Goal: Task Accomplishment & Management: Complete application form

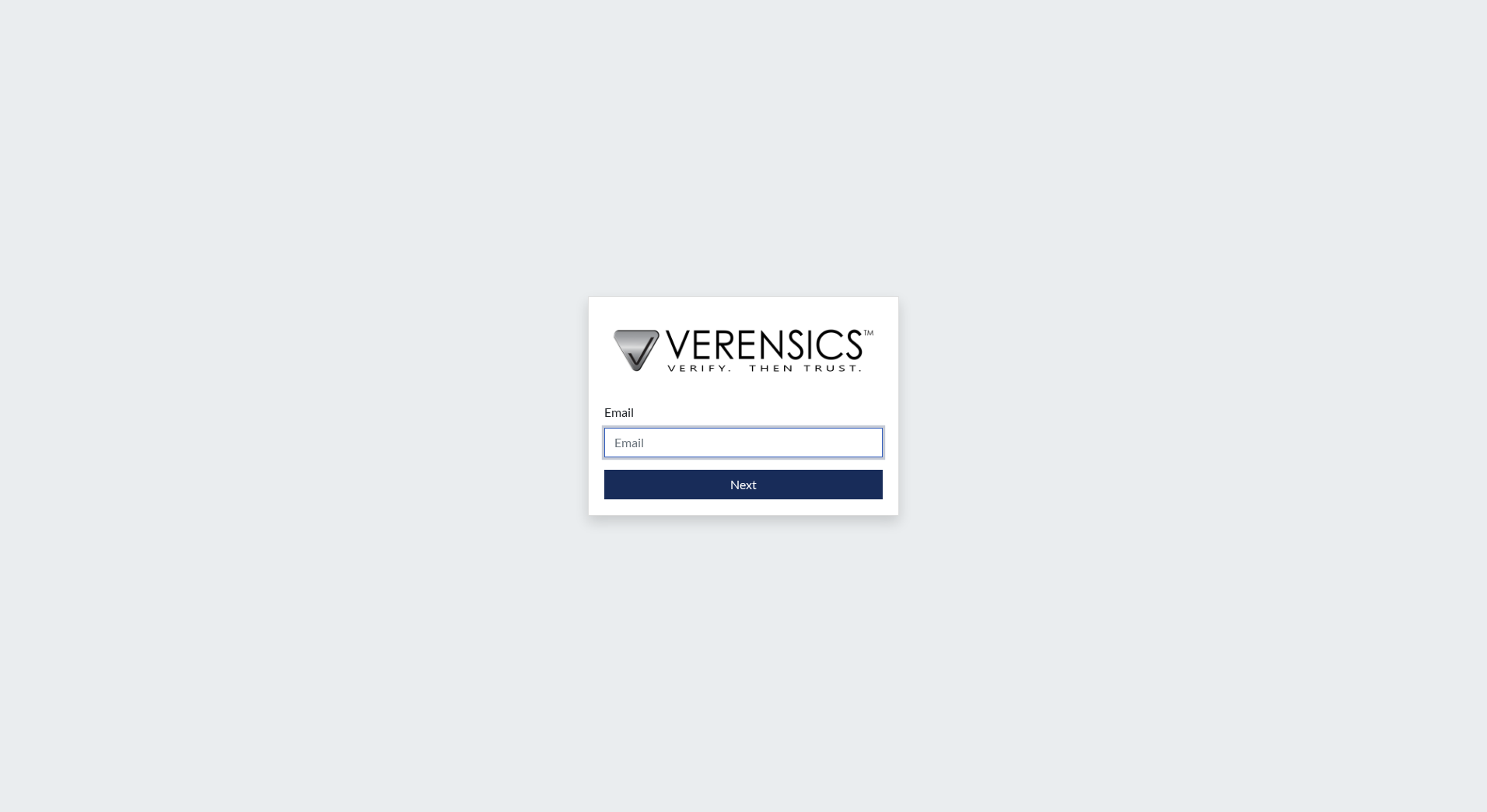
click at [752, 438] on input "Email" at bounding box center [743, 443] width 278 height 30
type input "[EMAIL_ADDRESS][DOMAIN_NAME]"
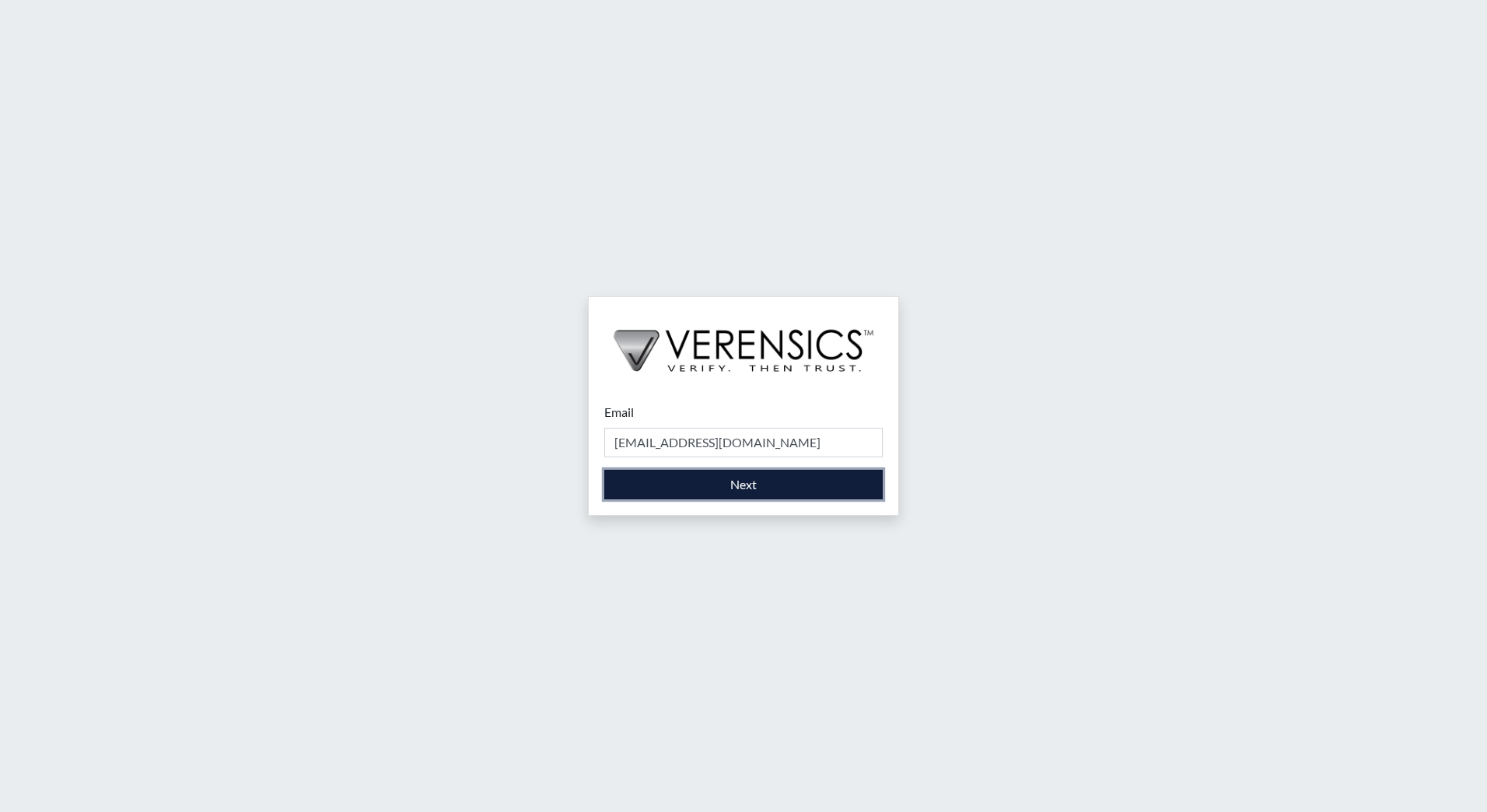
click at [731, 486] on button "Next" at bounding box center [743, 485] width 278 height 30
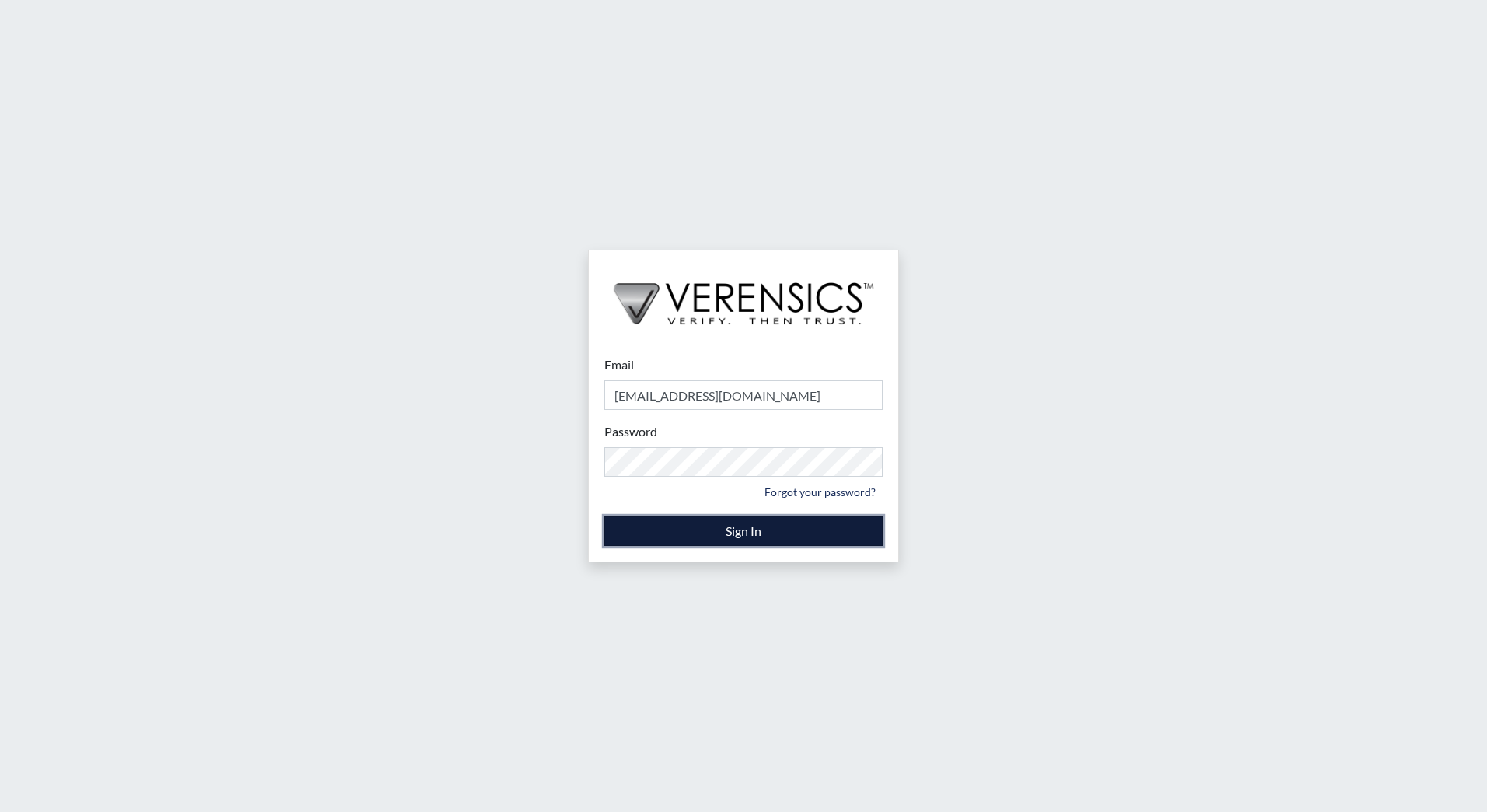
click at [606, 528] on button "Sign In" at bounding box center [743, 531] width 278 height 30
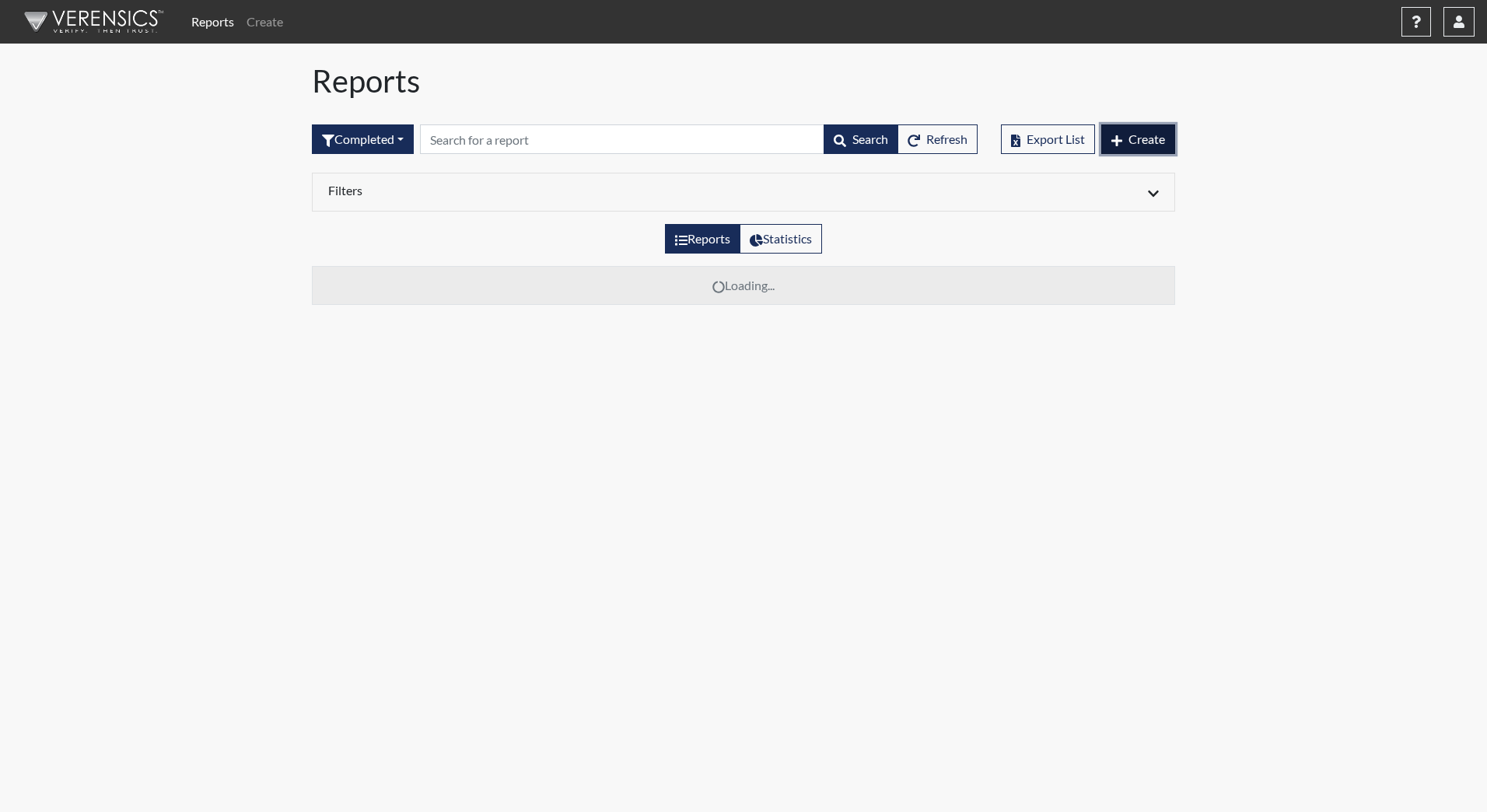
click at [1130, 139] on span "Create" at bounding box center [1146, 139] width 37 height 15
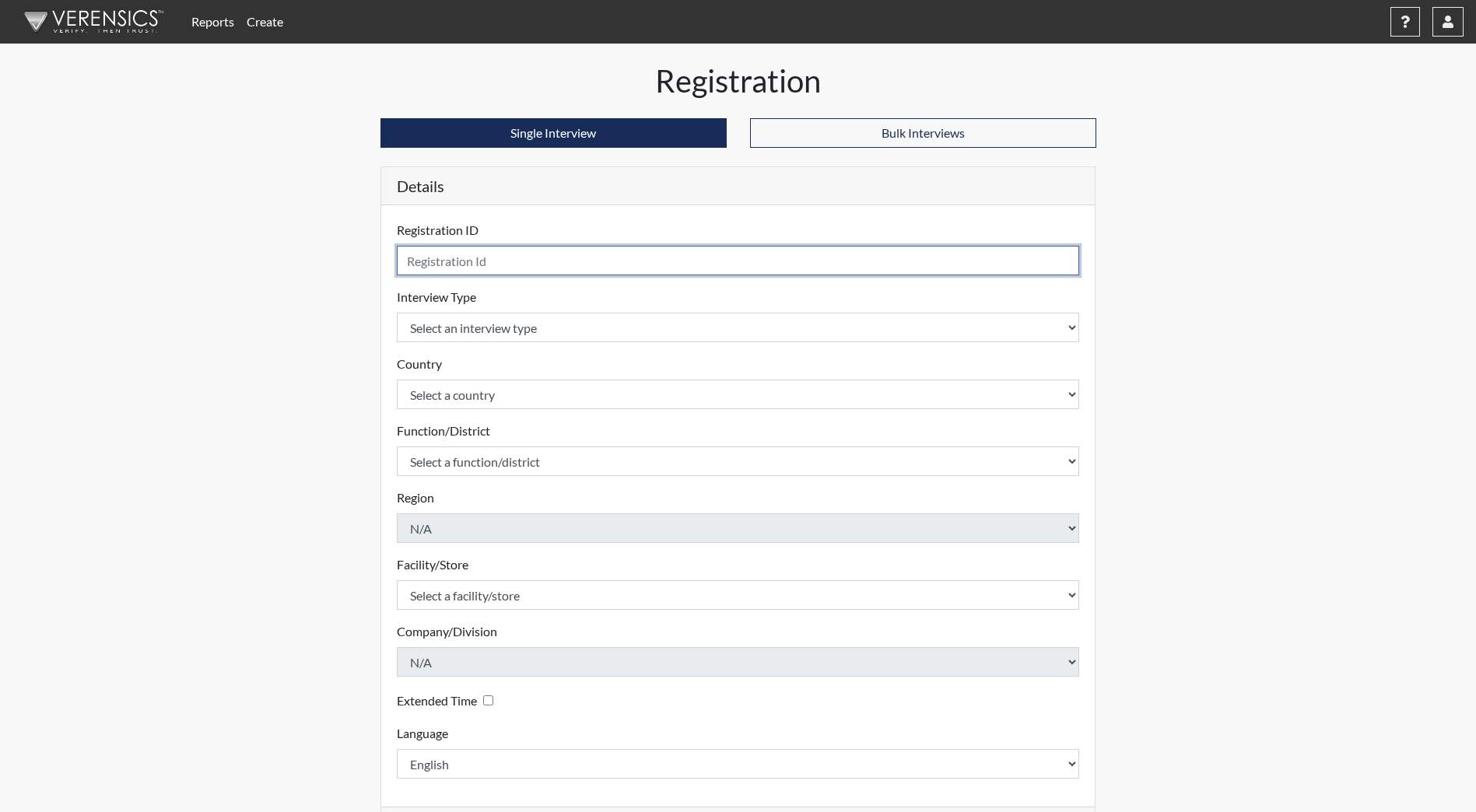
click at [494, 263] on input "text" at bounding box center [738, 260] width 683 height 30
type input "ADonegan9007"
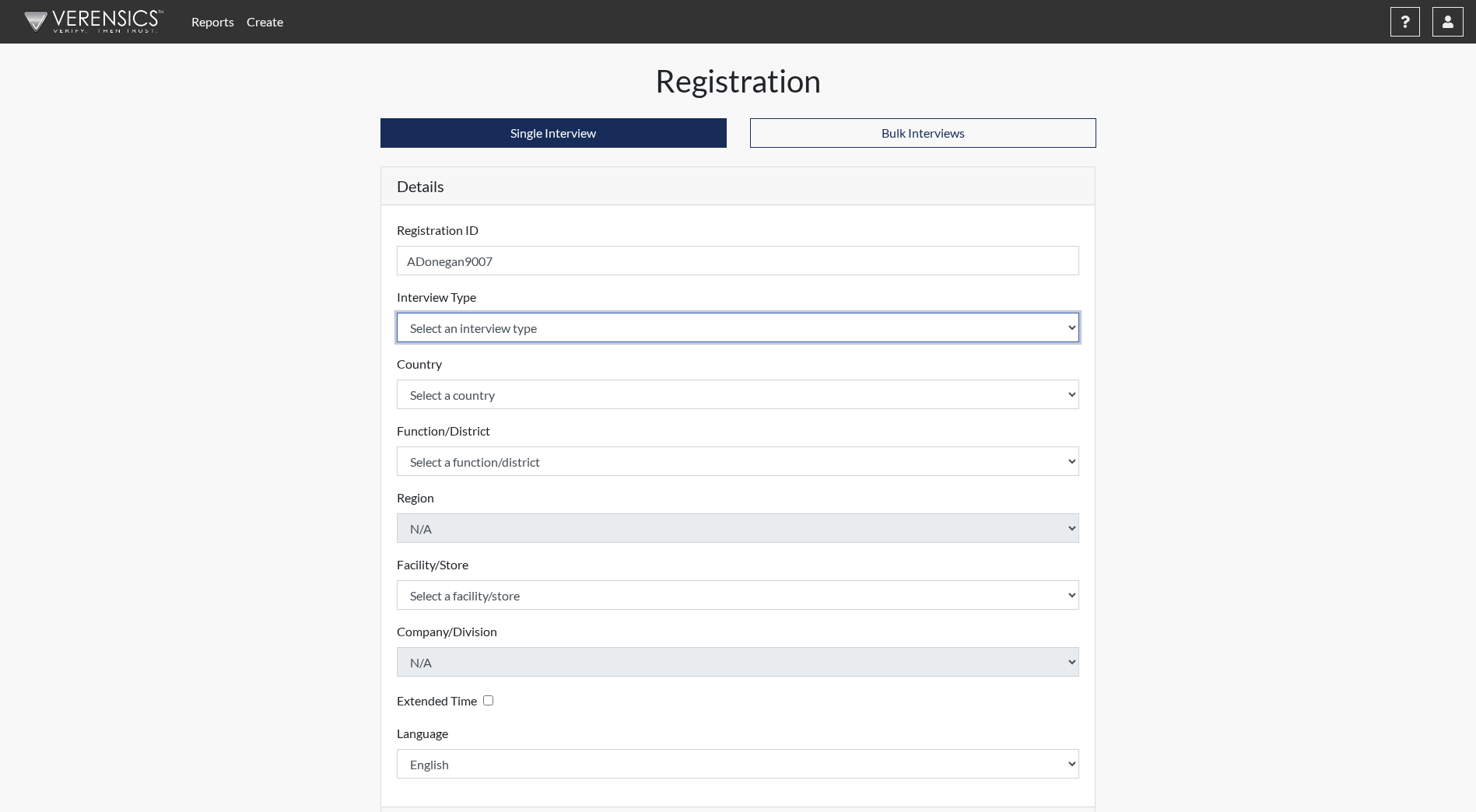
click at [528, 332] on select "Select an interview type Community Supervision Corrections Pre-Employment Pre-E…" at bounding box center [738, 327] width 683 height 30
select select "ff733e93-e1bf-11ea-9c9f-0eff0cf7eb8f"
click at [397, 312] on select "Select an interview type Community Supervision Corrections Pre-Employment Pre-E…" at bounding box center [738, 327] width 683 height 30
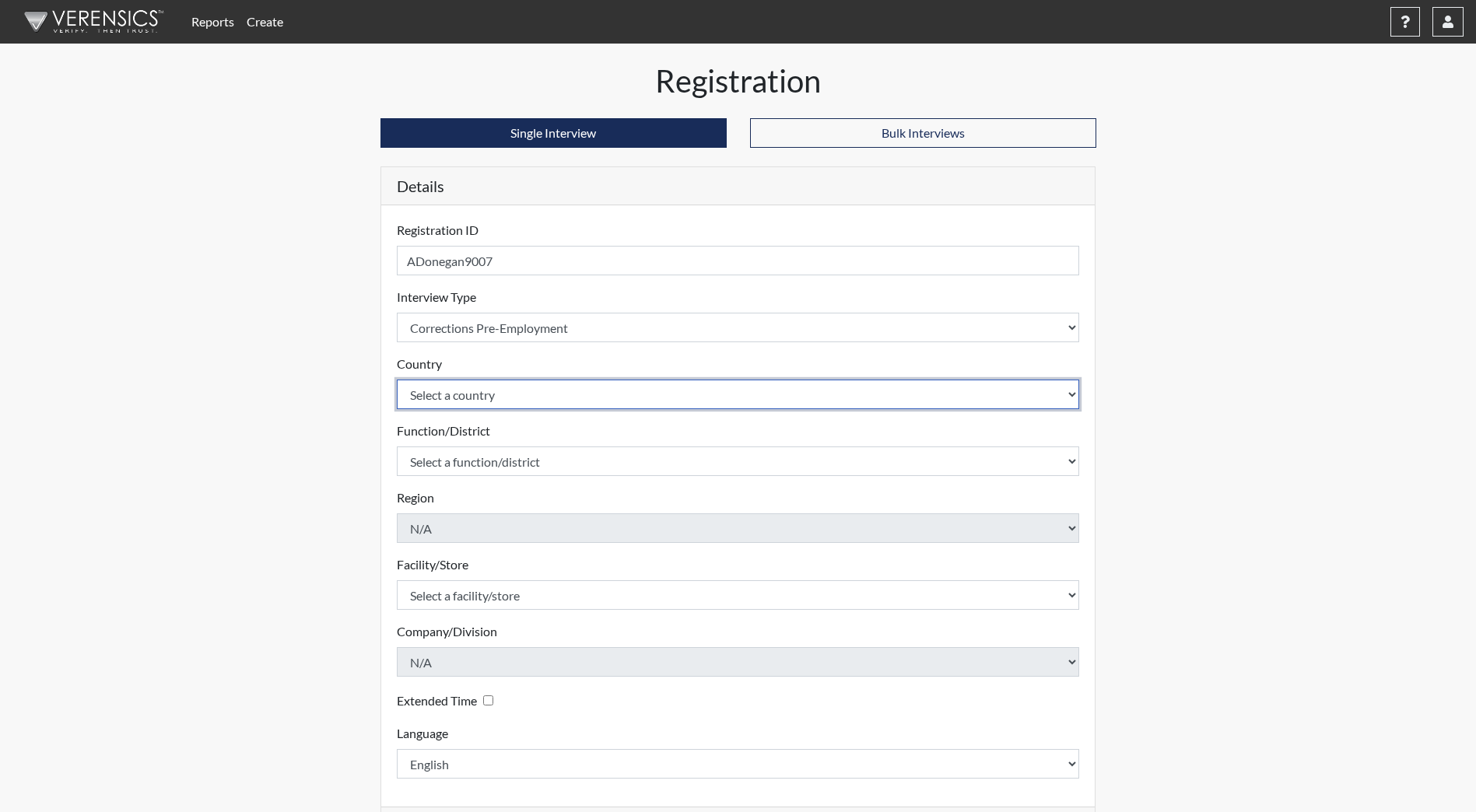
click at [524, 390] on select "Select a country [GEOGRAPHIC_DATA] [GEOGRAPHIC_DATA]" at bounding box center [738, 394] width 683 height 30
select select "united-states-of-[GEOGRAPHIC_DATA]"
click at [397, 380] on select "Select a country [GEOGRAPHIC_DATA] [GEOGRAPHIC_DATA]" at bounding box center [738, 394] width 683 height 30
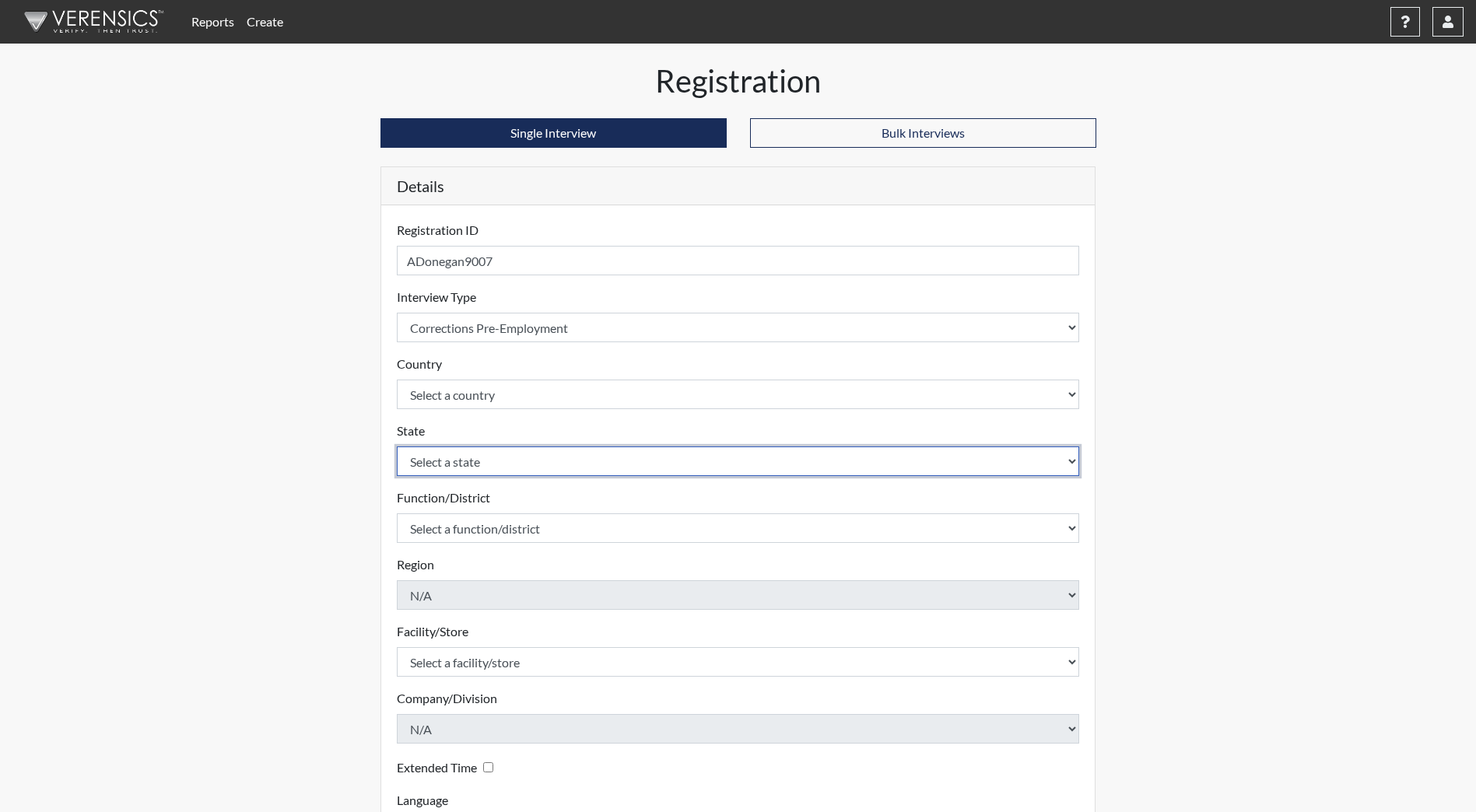
click at [509, 455] on select "Select a state [US_STATE] [US_STATE] [US_STATE] [US_STATE] [US_STATE] [US_STATE…" at bounding box center [738, 461] width 683 height 30
select select "ND"
click at [397, 447] on select "Select a state [US_STATE] [US_STATE] [US_STATE] [US_STATE] [US_STATE] [US_STATE…" at bounding box center [738, 461] width 683 height 30
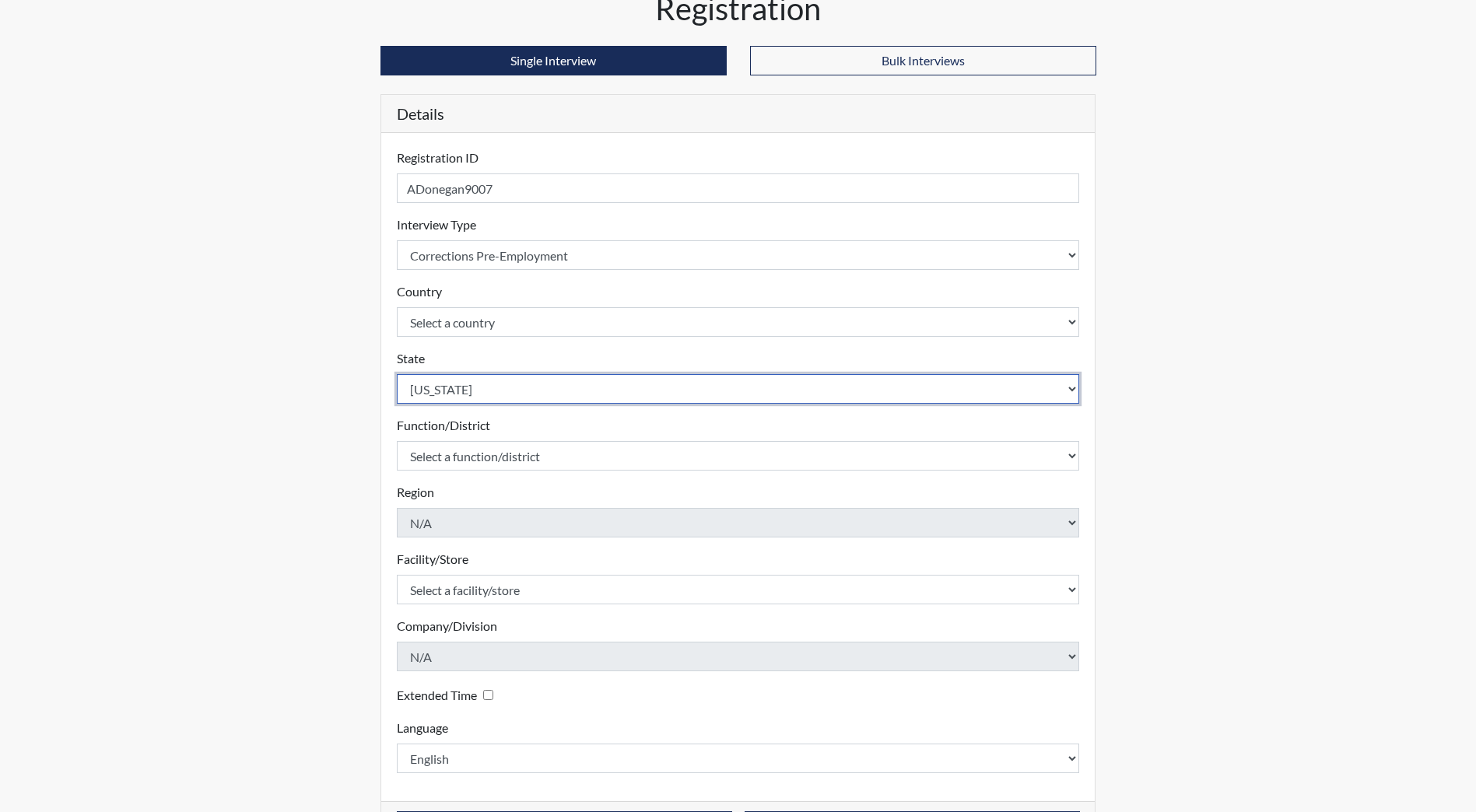
scroll to position [130, 0]
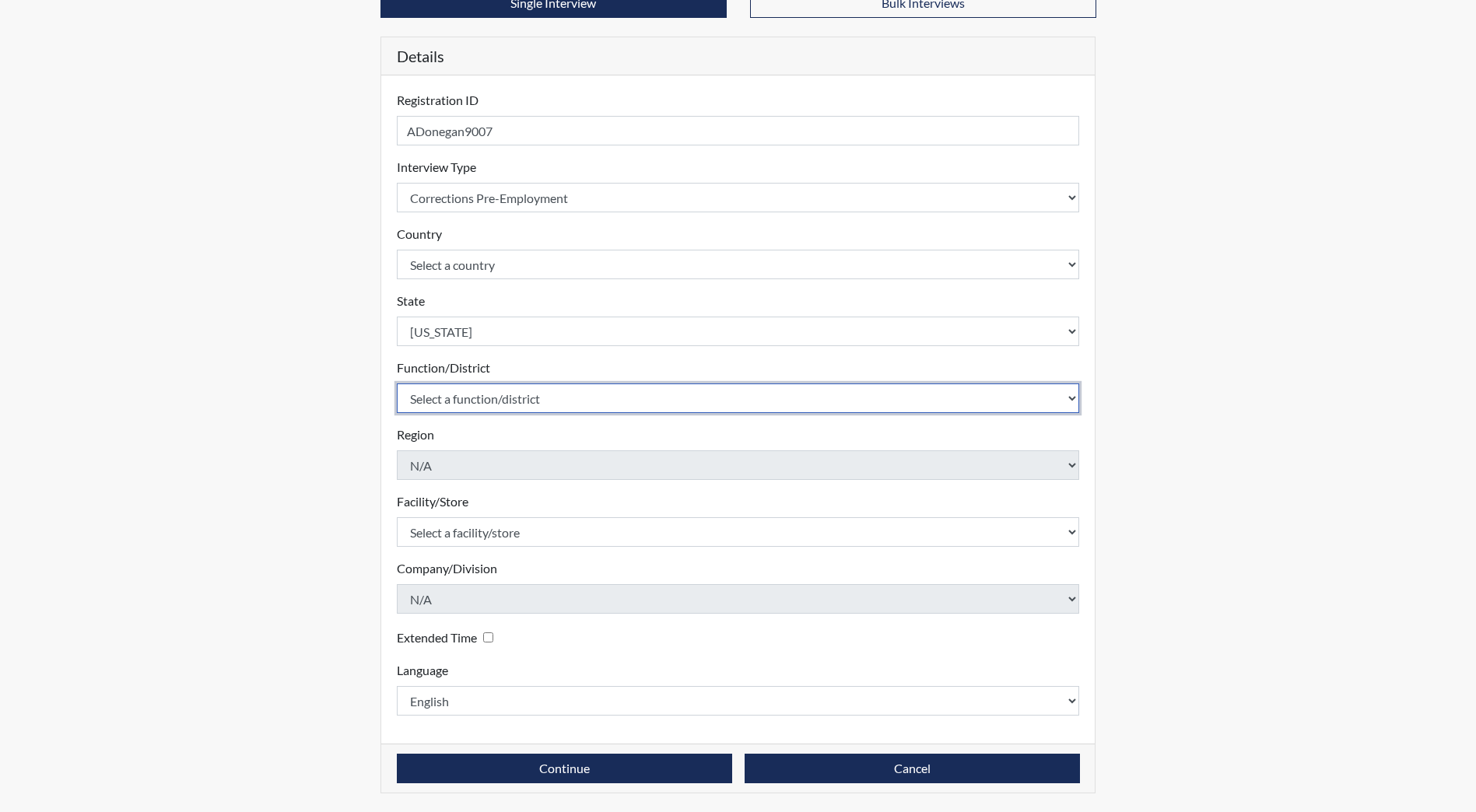
click at [491, 398] on select "Select a function/district Central Office/530 DJS Community/224 HRCC/516 JRCC/5…" at bounding box center [738, 398] width 683 height 30
click at [482, 391] on select "Select a function/district Central Office/530 DJS Community/224 HRCC/516 JRCC/5…" at bounding box center [738, 398] width 683 height 30
select select "e2afb5f8-f4eb-4dcf-80a4-ccc1b0dc4df0"
click at [397, 383] on select "Select a function/district Central Office/530 DJS Community/224 HRCC/516 JRCC/5…" at bounding box center [738, 398] width 683 height 30
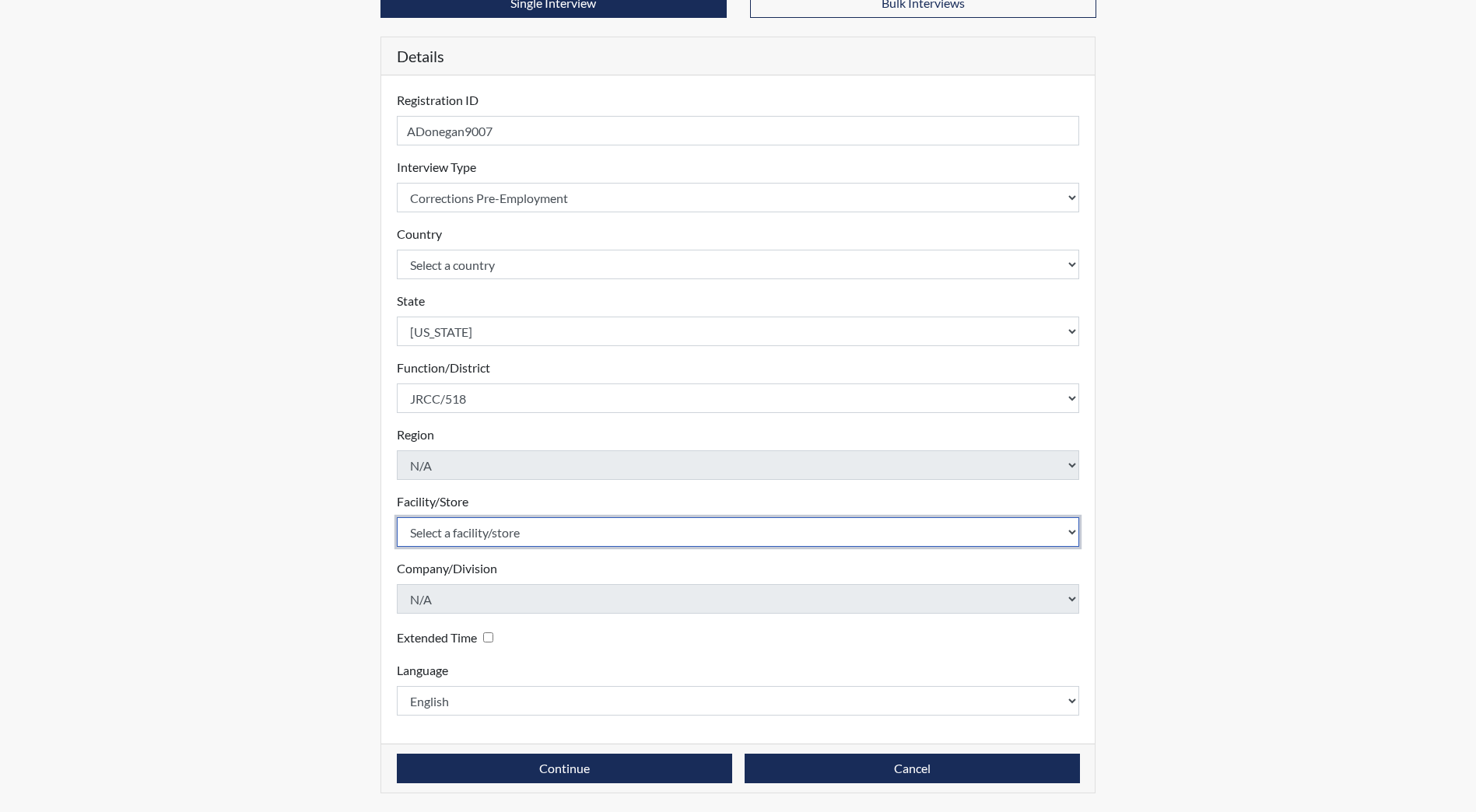
click at [508, 542] on select "Select a facility/store [GEOGRAPHIC_DATA] [PERSON_NAME][GEOGRAPHIC_DATA] [US_ST…" at bounding box center [738, 532] width 683 height 30
select select "98df86d5-ace5-42b8-a35c-ae8b77e46ca8"
click at [397, 517] on select "Select a facility/store [GEOGRAPHIC_DATA] [PERSON_NAME][GEOGRAPHIC_DATA] [US_ST…" at bounding box center [738, 532] width 683 height 30
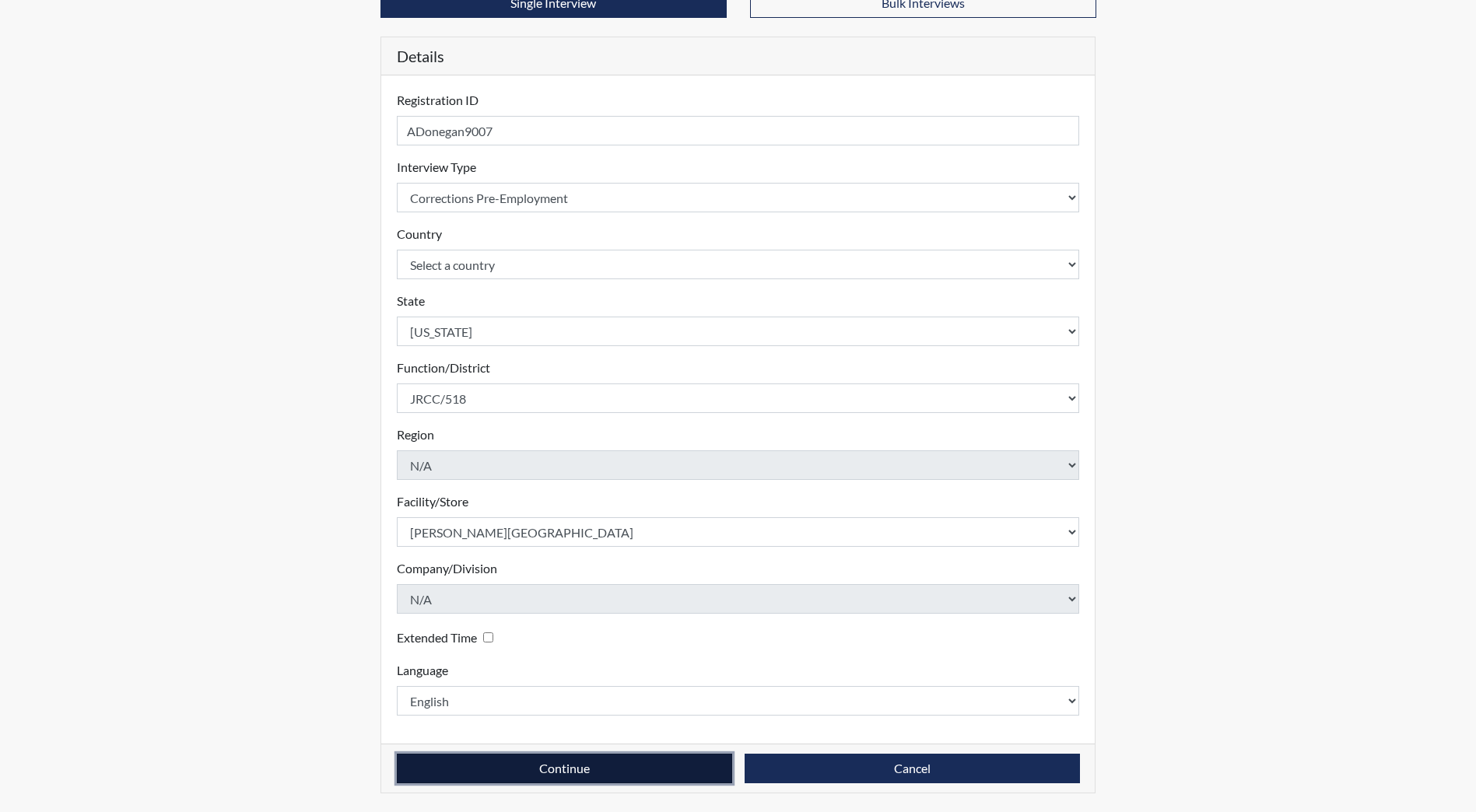
drag, startPoint x: 594, startPoint y: 768, endPoint x: 594, endPoint y: 732, distance: 36.0
click at [585, 769] on button "Continue" at bounding box center [565, 768] width 335 height 30
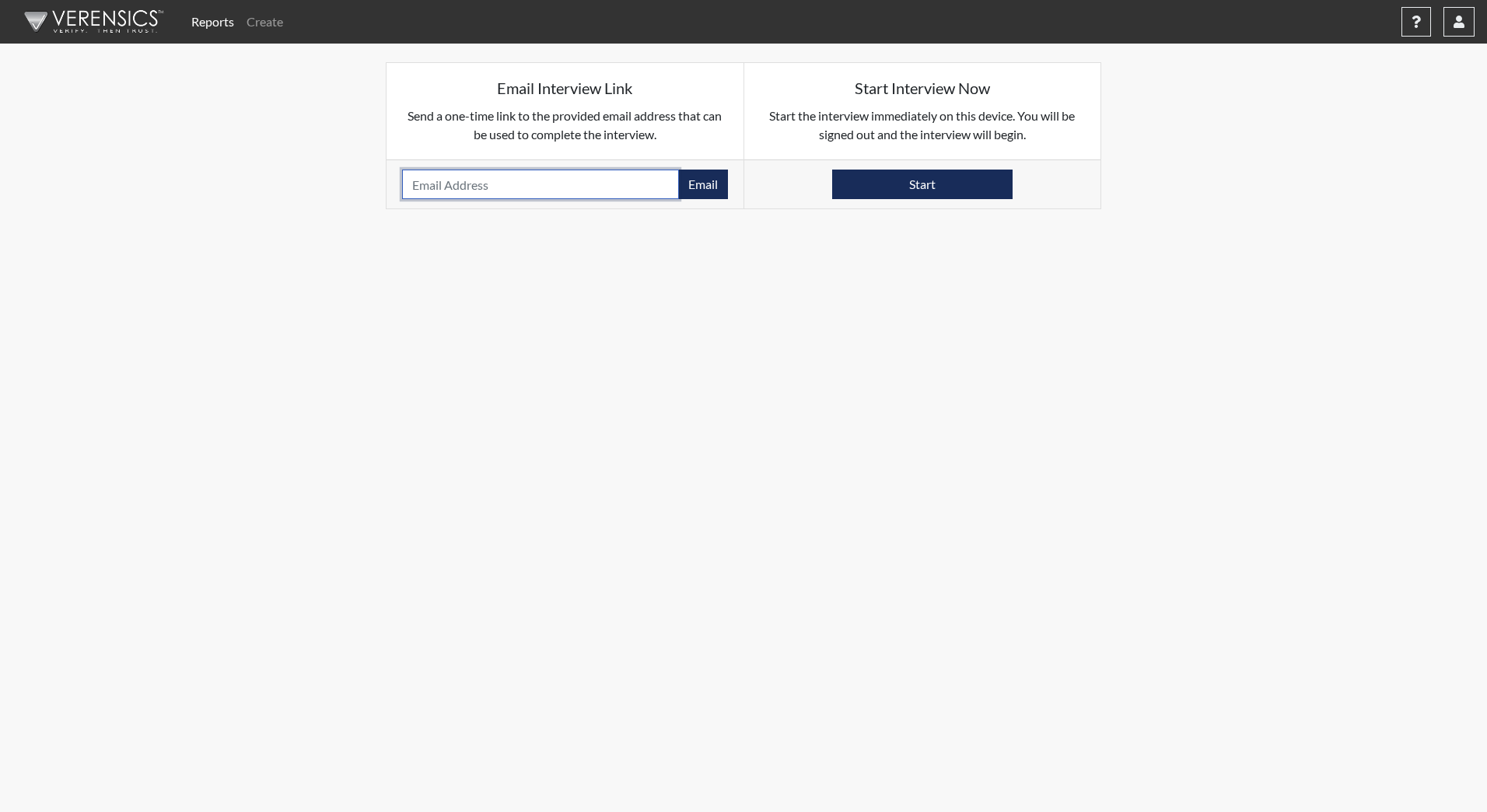
click at [488, 178] on input "email" at bounding box center [540, 185] width 277 height 30
type input "[EMAIL_ADDRESS][PERSON_NAME][DOMAIN_NAME]"
click at [701, 184] on button "Email" at bounding box center [703, 185] width 50 height 30
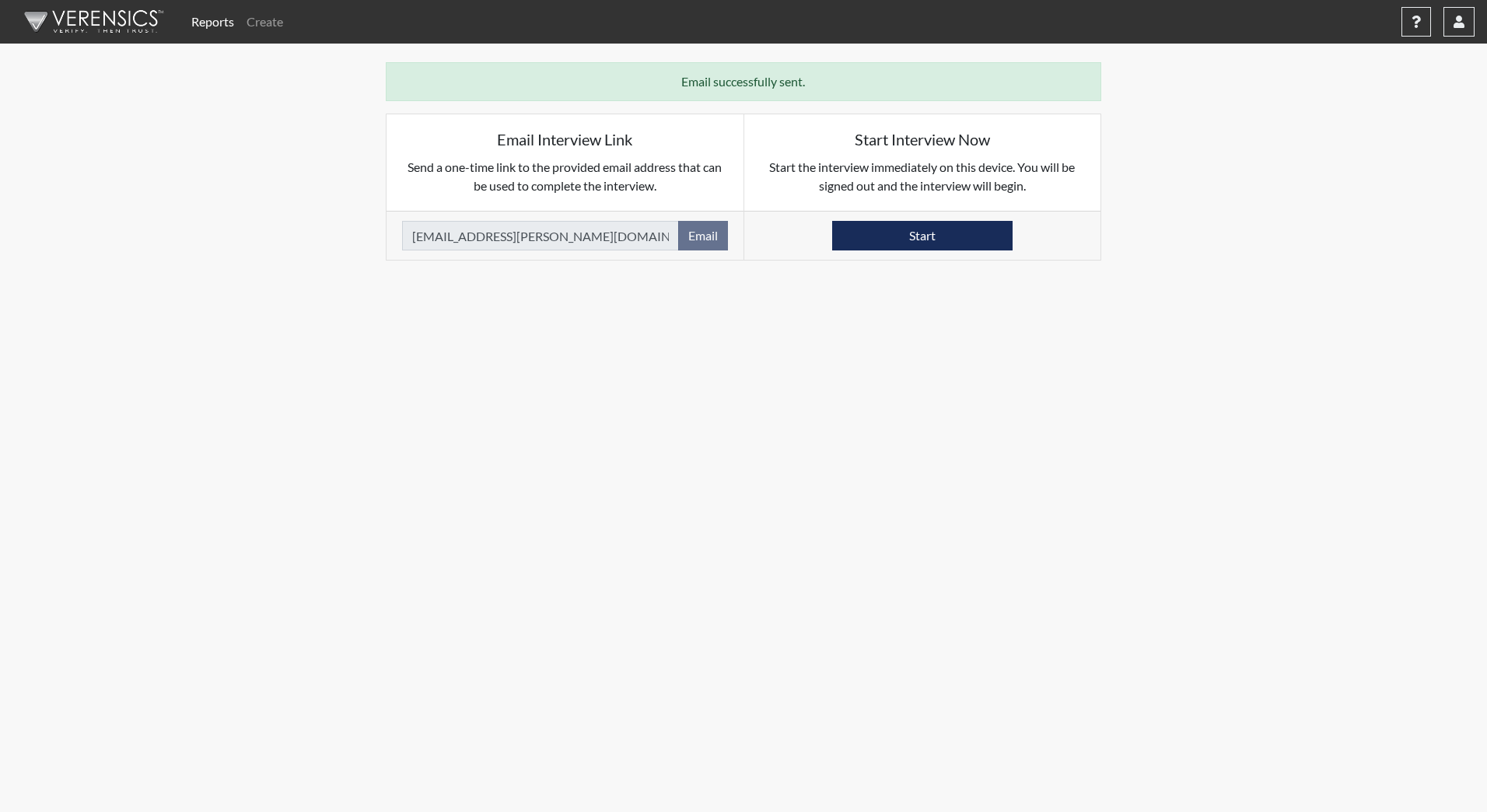
click at [87, 30] on img at bounding box center [91, 22] width 179 height 47
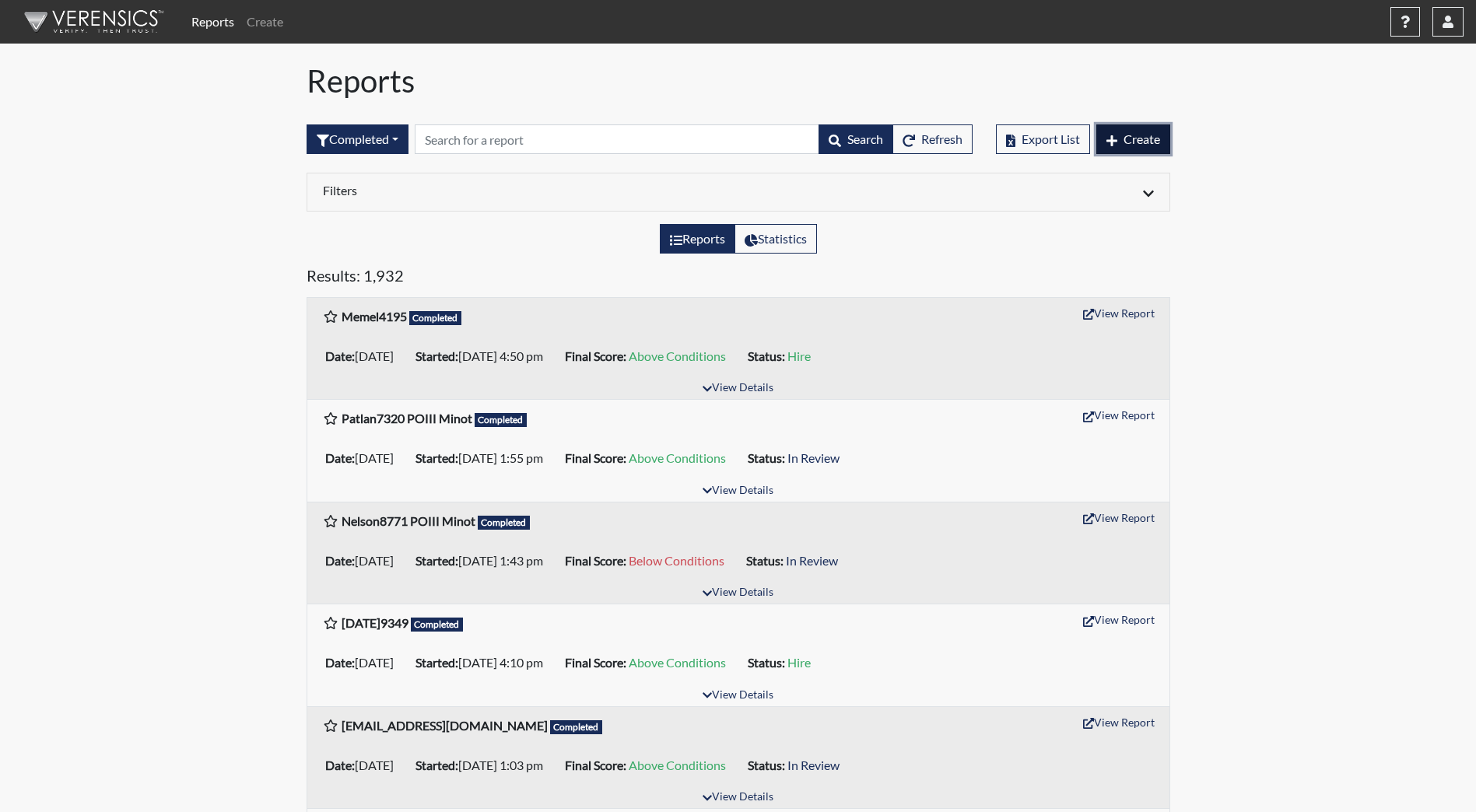
click at [1130, 137] on span "Create" at bounding box center [1142, 139] width 37 height 15
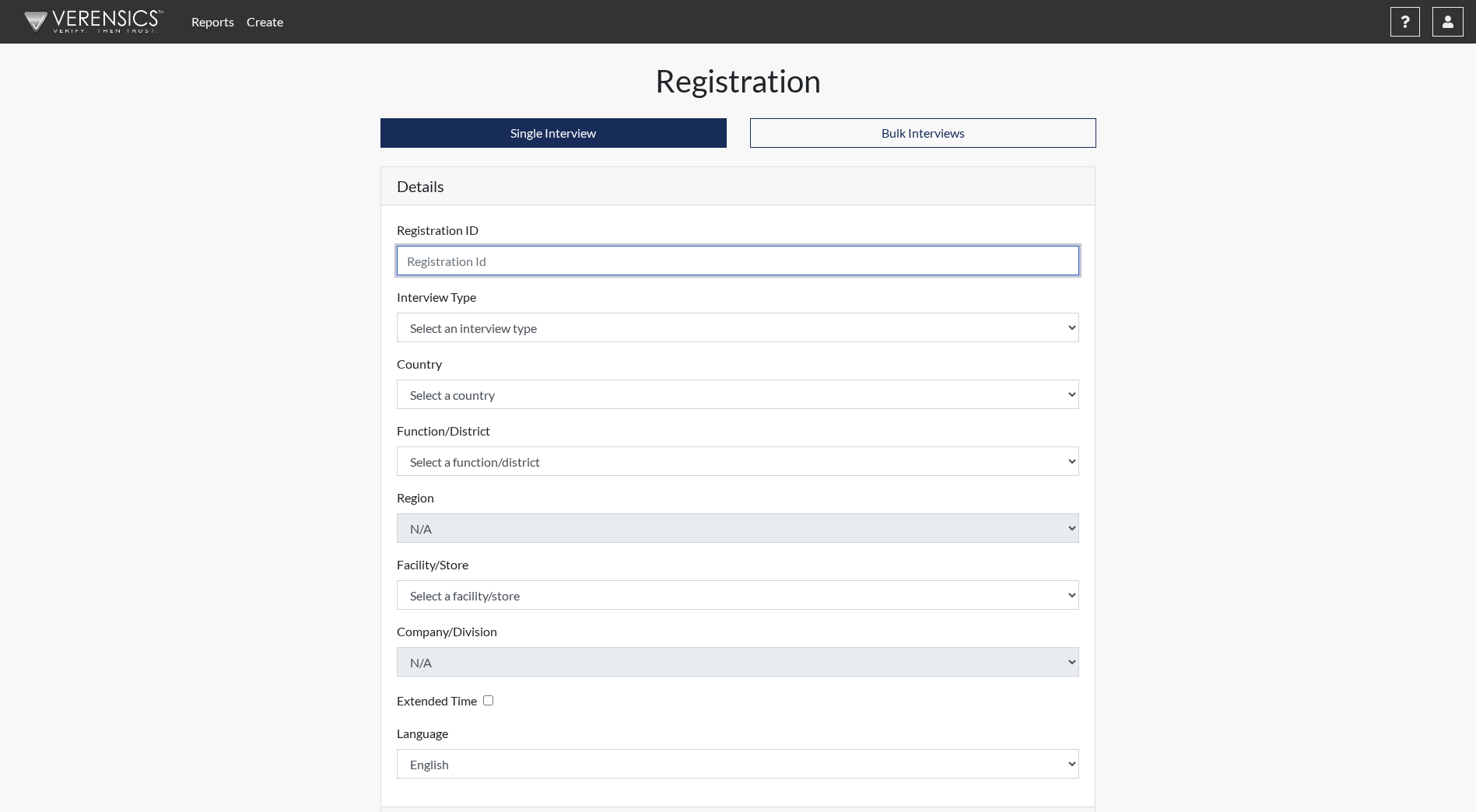
click at [504, 263] on input "text" at bounding box center [738, 260] width 683 height 30
type input "MVincent2282"
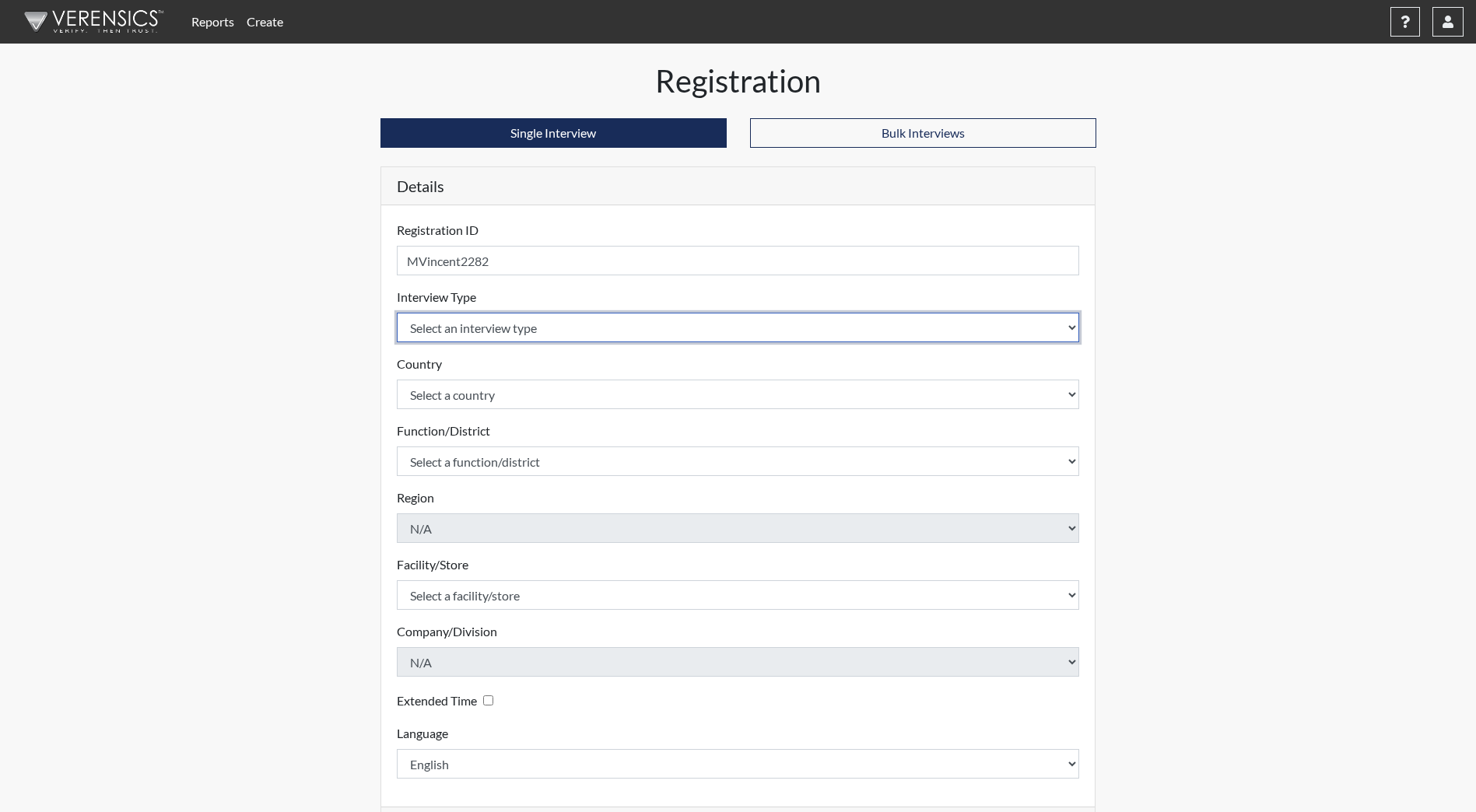
click at [509, 322] on select "Select an interview type Community Supervision Corrections Pre-Employment Pre-E…" at bounding box center [738, 327] width 683 height 30
select select "ff733e93-e1bf-11ea-9c9f-0eff0cf7eb8f"
click at [397, 312] on select "Select an interview type Community Supervision Corrections Pre-Employment Pre-E…" at bounding box center [738, 327] width 683 height 30
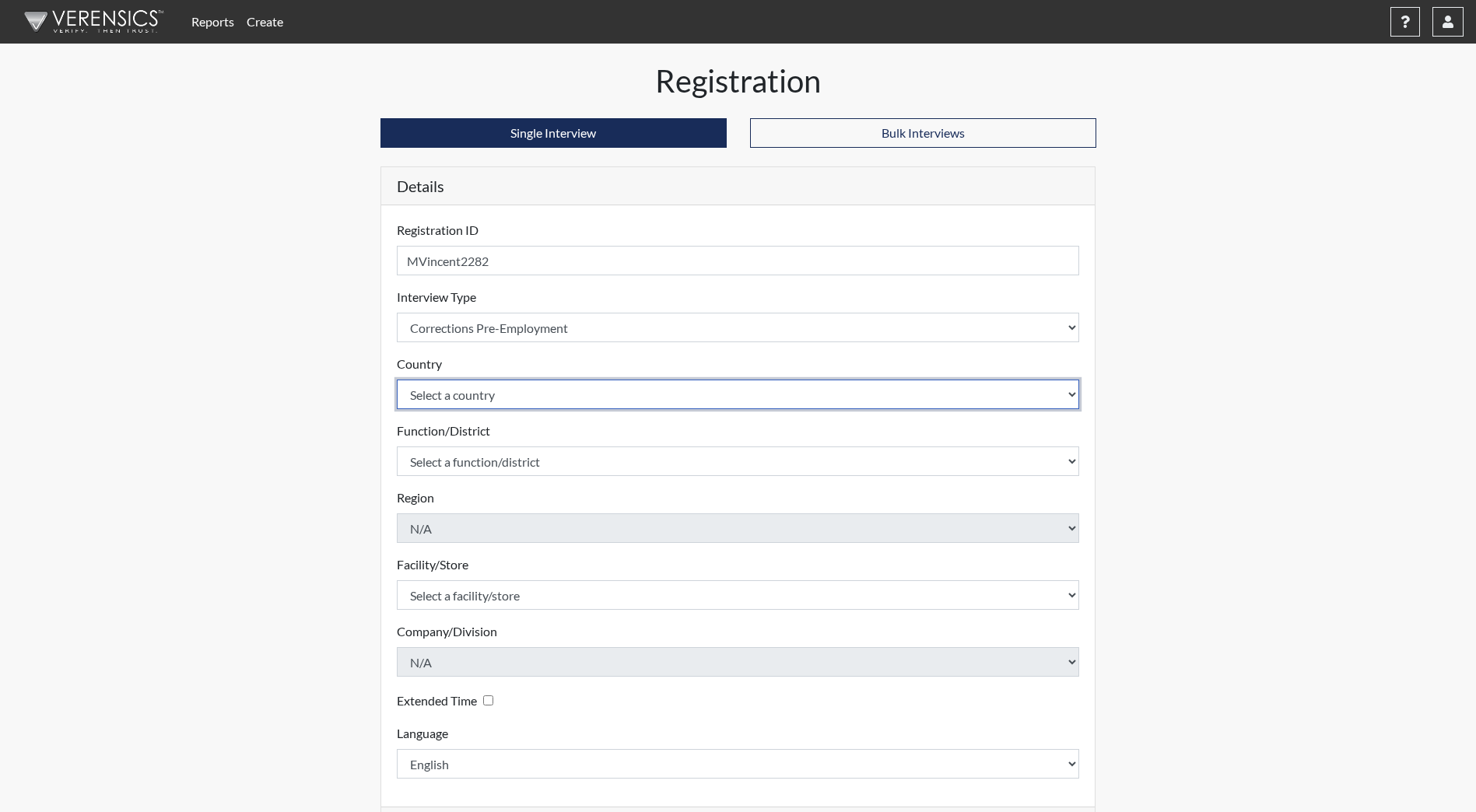
click at [524, 386] on select "Select a country [GEOGRAPHIC_DATA] [GEOGRAPHIC_DATA]" at bounding box center [738, 394] width 683 height 30
select select "united-states-of-[GEOGRAPHIC_DATA]"
click at [397, 380] on select "Select a country [GEOGRAPHIC_DATA] [GEOGRAPHIC_DATA]" at bounding box center [738, 394] width 683 height 30
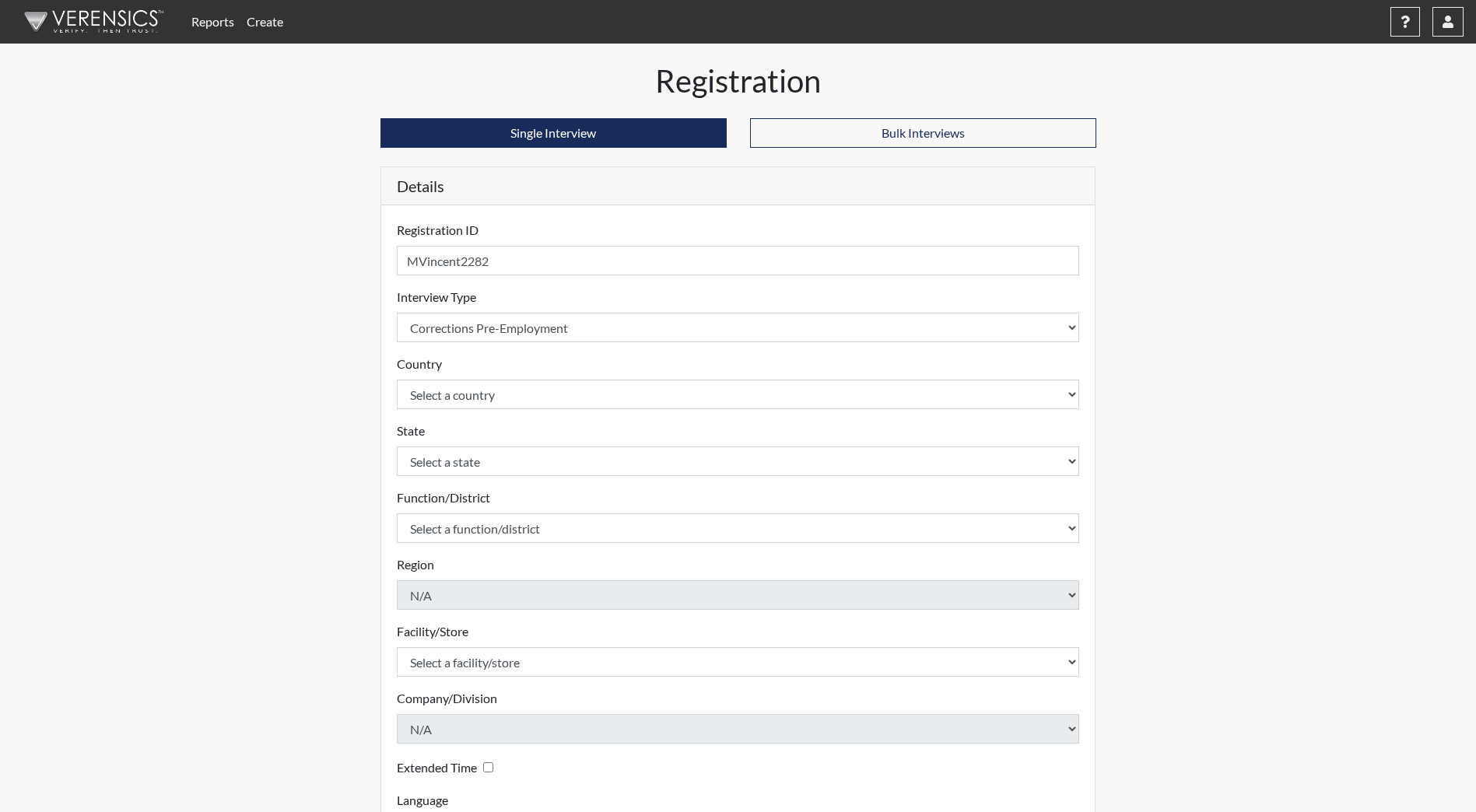
click at [511, 443] on div "State Select a state [US_STATE] [US_STATE] [US_STATE] [US_STATE] [US_STATE] [US…" at bounding box center [738, 449] width 683 height 55
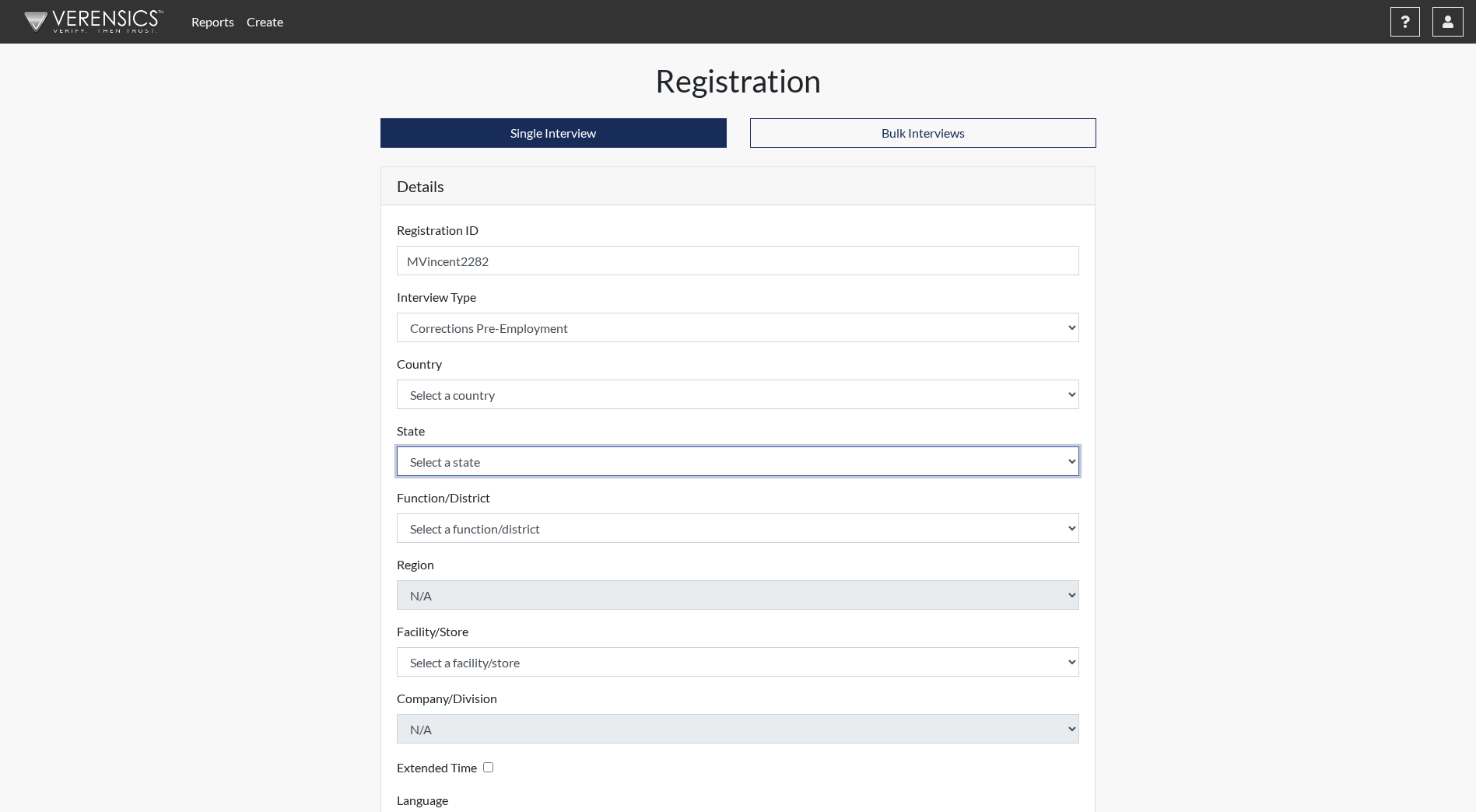
click at [510, 454] on select "Select a state [US_STATE] [US_STATE] [US_STATE] [US_STATE] [US_STATE] [US_STATE…" at bounding box center [738, 461] width 683 height 30
select select "ND"
click at [397, 447] on select "Select a state [US_STATE] [US_STATE] [US_STATE] [US_STATE] [US_STATE] [US_STATE…" at bounding box center [738, 461] width 683 height 30
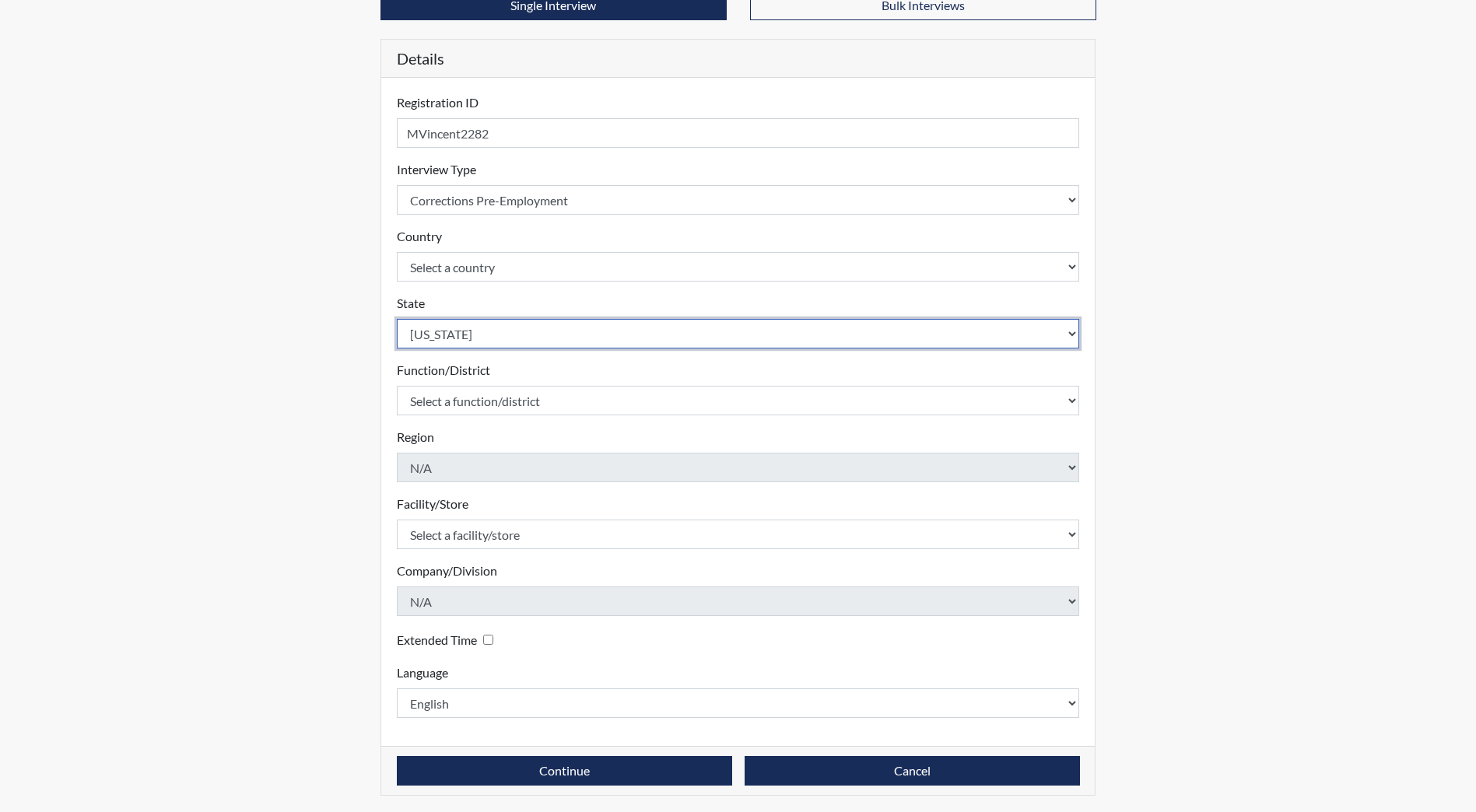
scroll to position [130, 0]
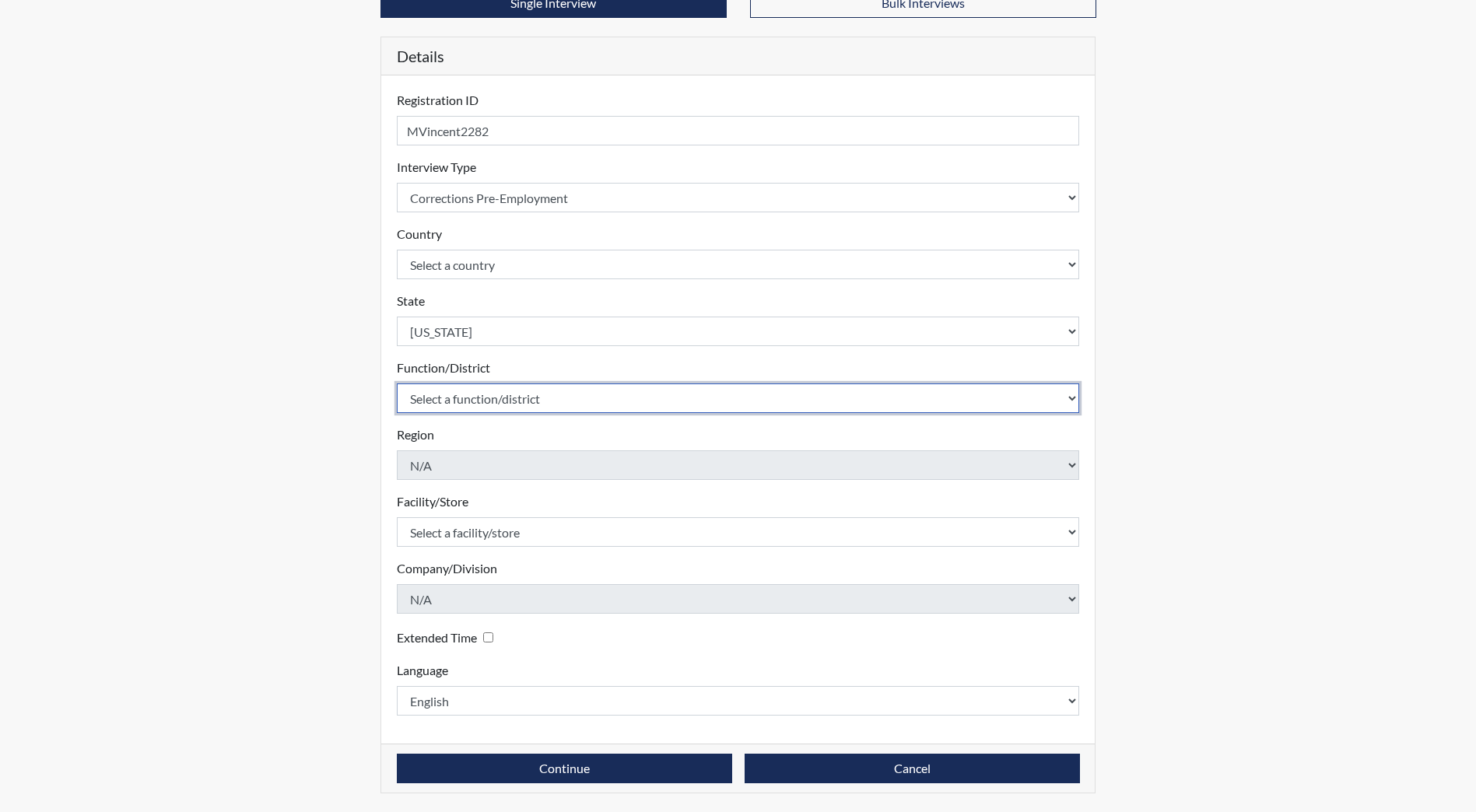
click at [493, 384] on select "Select a function/district Central Office/530 DJS Community/224 HRCC/516 JRCC/5…" at bounding box center [738, 398] width 683 height 30
drag, startPoint x: 494, startPoint y: 397, endPoint x: 493, endPoint y: 414, distance: 17.0
click at [494, 397] on select "Select a function/district Central Office/530 DJS Community/224 HRCC/516 JRCC/5…" at bounding box center [738, 398] width 683 height 30
select select "e2afb5f8-f4eb-4dcf-80a4-ccc1b0dc4df0"
click at [397, 383] on select "Select a function/district Central Office/530 DJS Community/224 HRCC/516 JRCC/5…" at bounding box center [738, 398] width 683 height 30
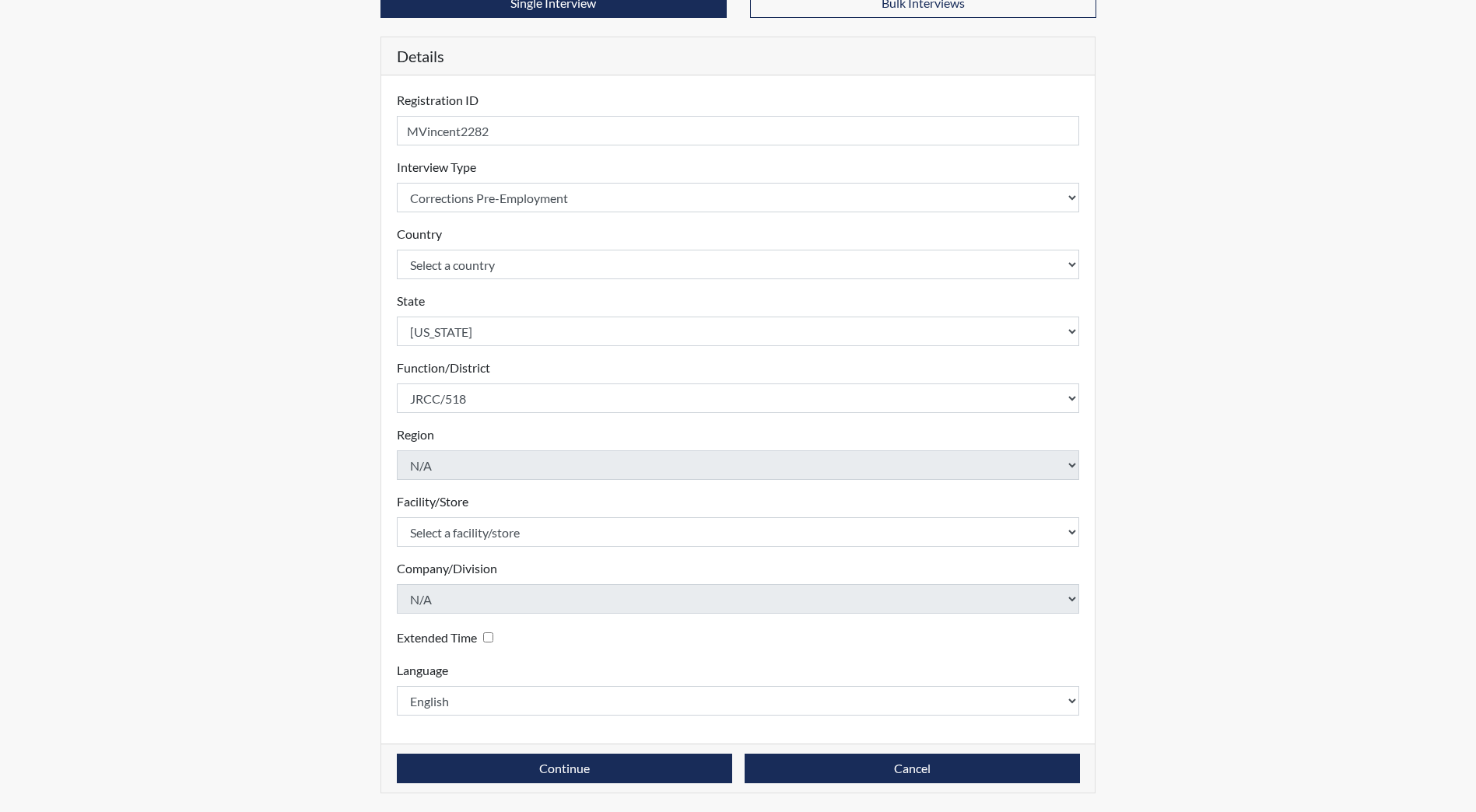
click at [465, 549] on form "Registration ID MVincent2282 Please provide a registration ID. Interview Type S…" at bounding box center [738, 403] width 683 height 624
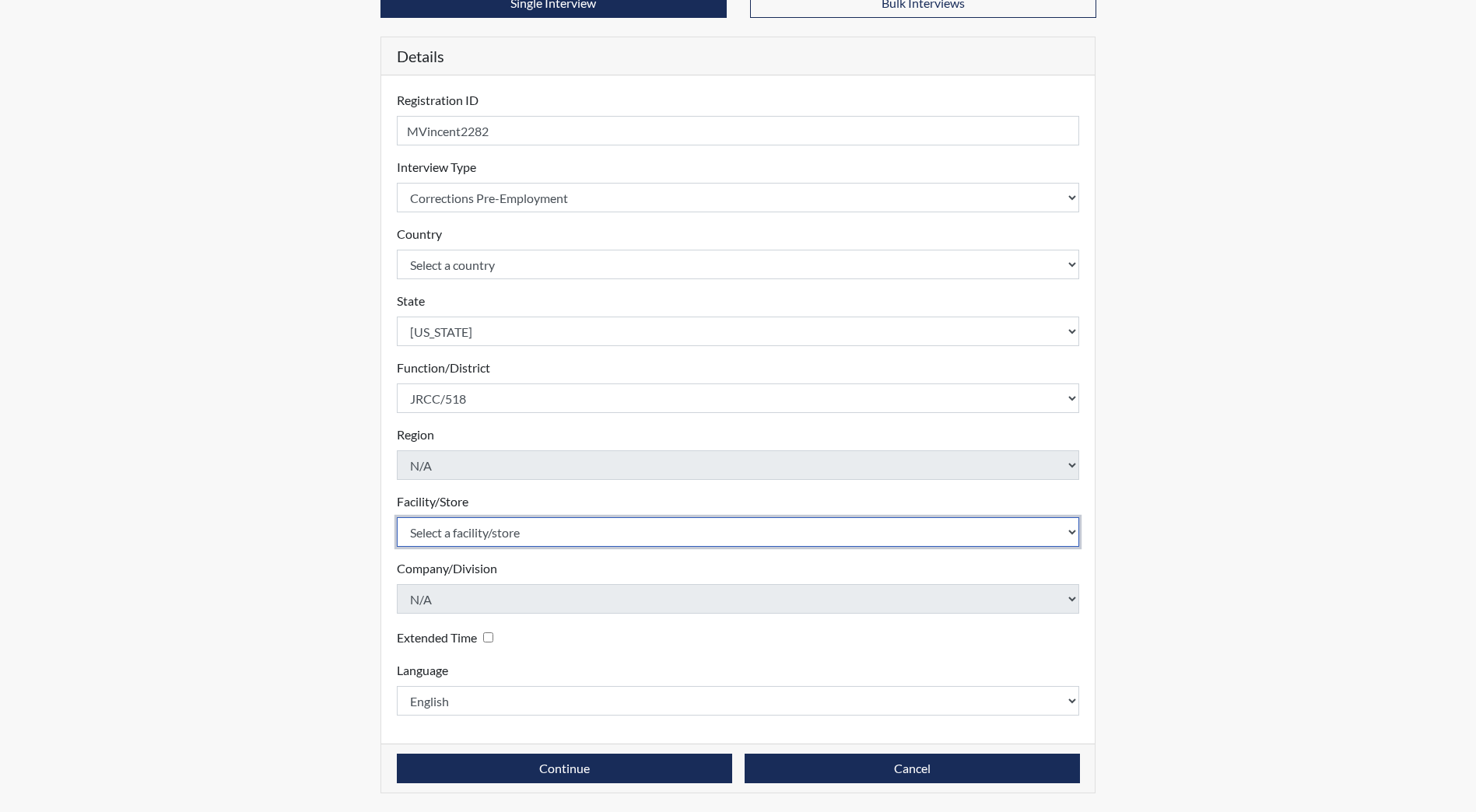
click at [471, 538] on select "Select a facility/store [GEOGRAPHIC_DATA] [PERSON_NAME][GEOGRAPHIC_DATA] [US_ST…" at bounding box center [738, 532] width 683 height 30
select select "98df86d5-ace5-42b8-a35c-ae8b77e46ca8"
click at [397, 517] on select "Select a facility/store [GEOGRAPHIC_DATA] [PERSON_NAME][GEOGRAPHIC_DATA] [US_ST…" at bounding box center [738, 532] width 683 height 30
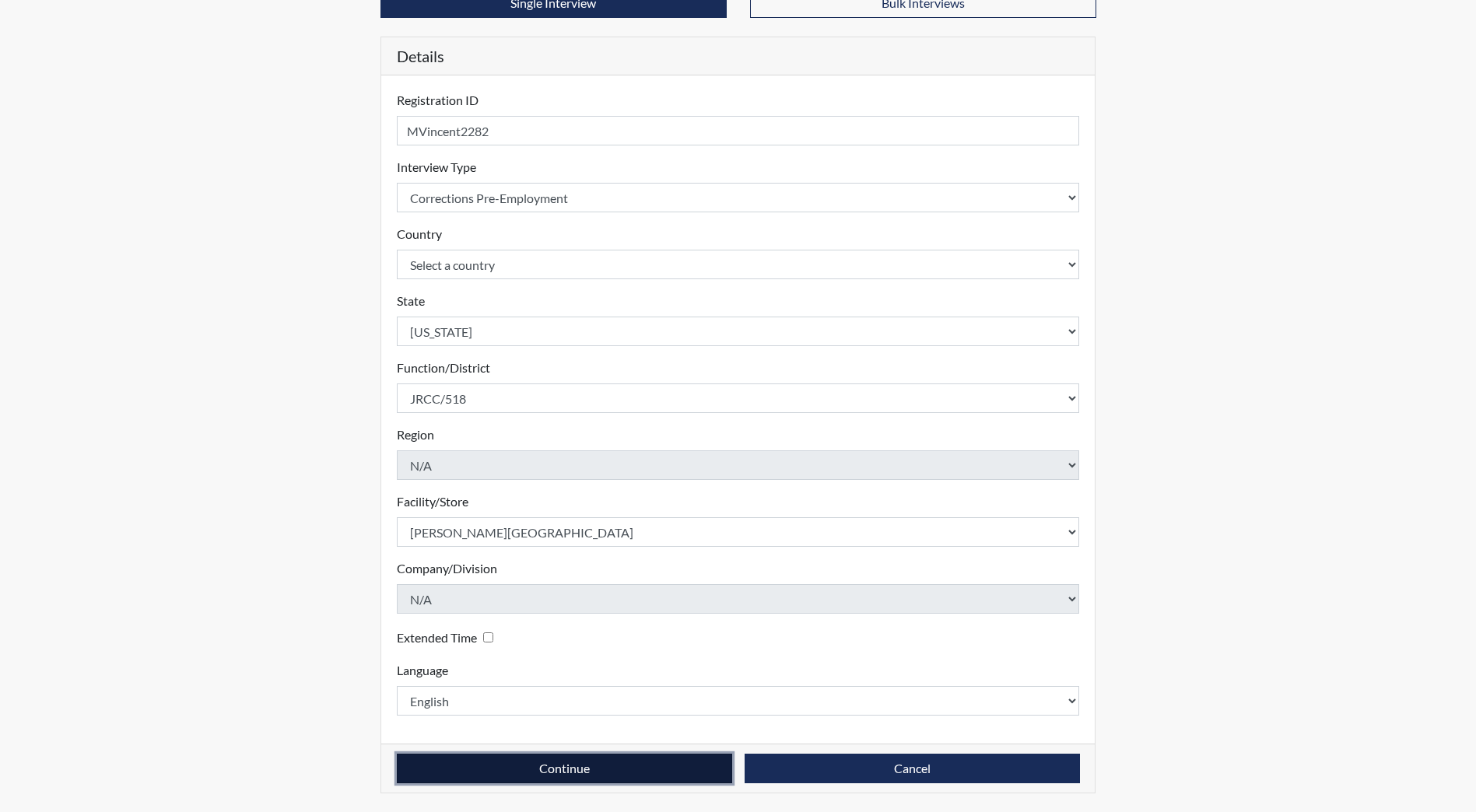
click at [550, 782] on button "Continue" at bounding box center [565, 768] width 335 height 30
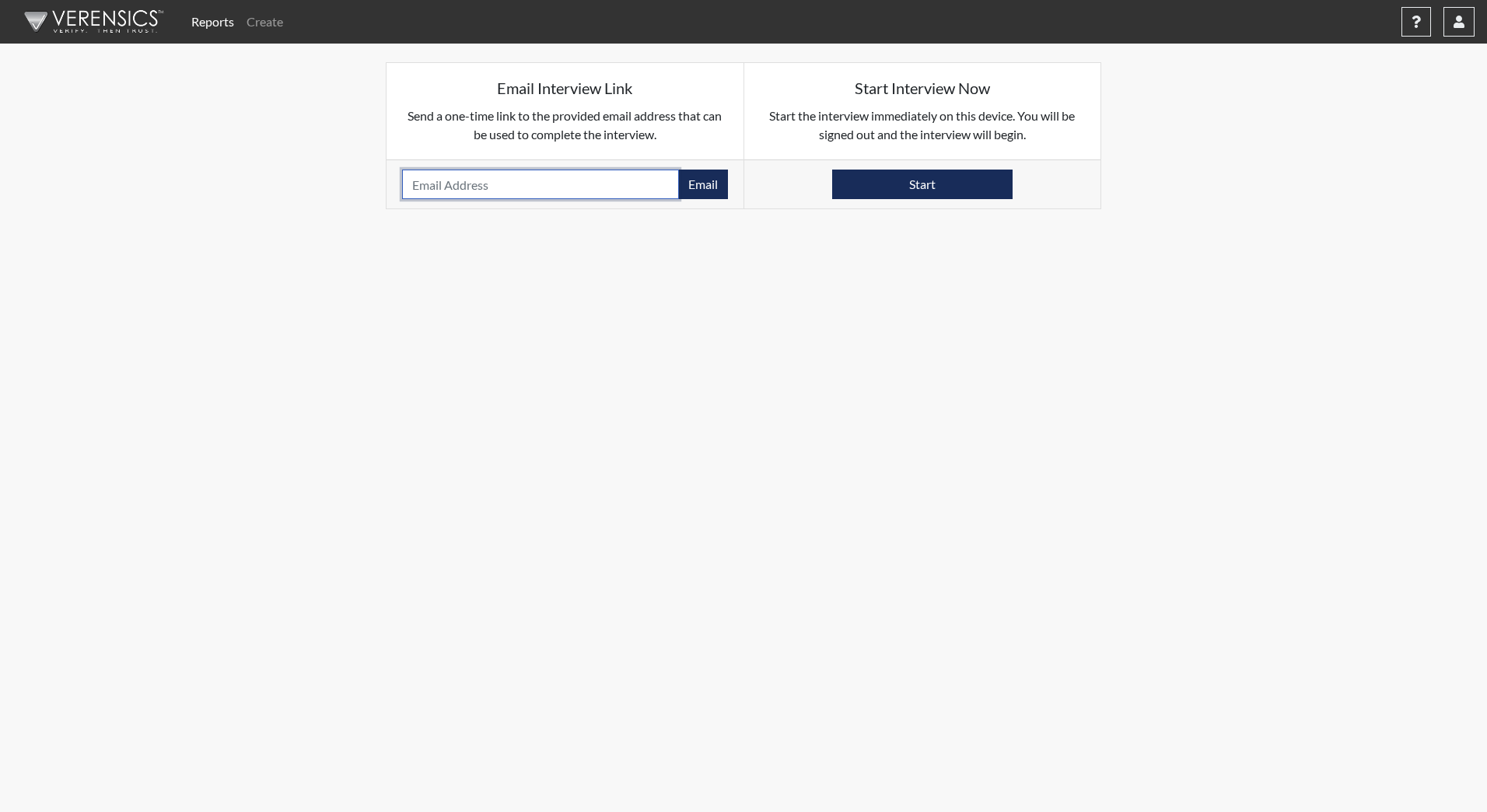
click at [486, 178] on input "email" at bounding box center [540, 185] width 277 height 30
type input "[EMAIL_ADDRESS][DOMAIN_NAME]"
click at [727, 182] on button "Email" at bounding box center [703, 185] width 50 height 30
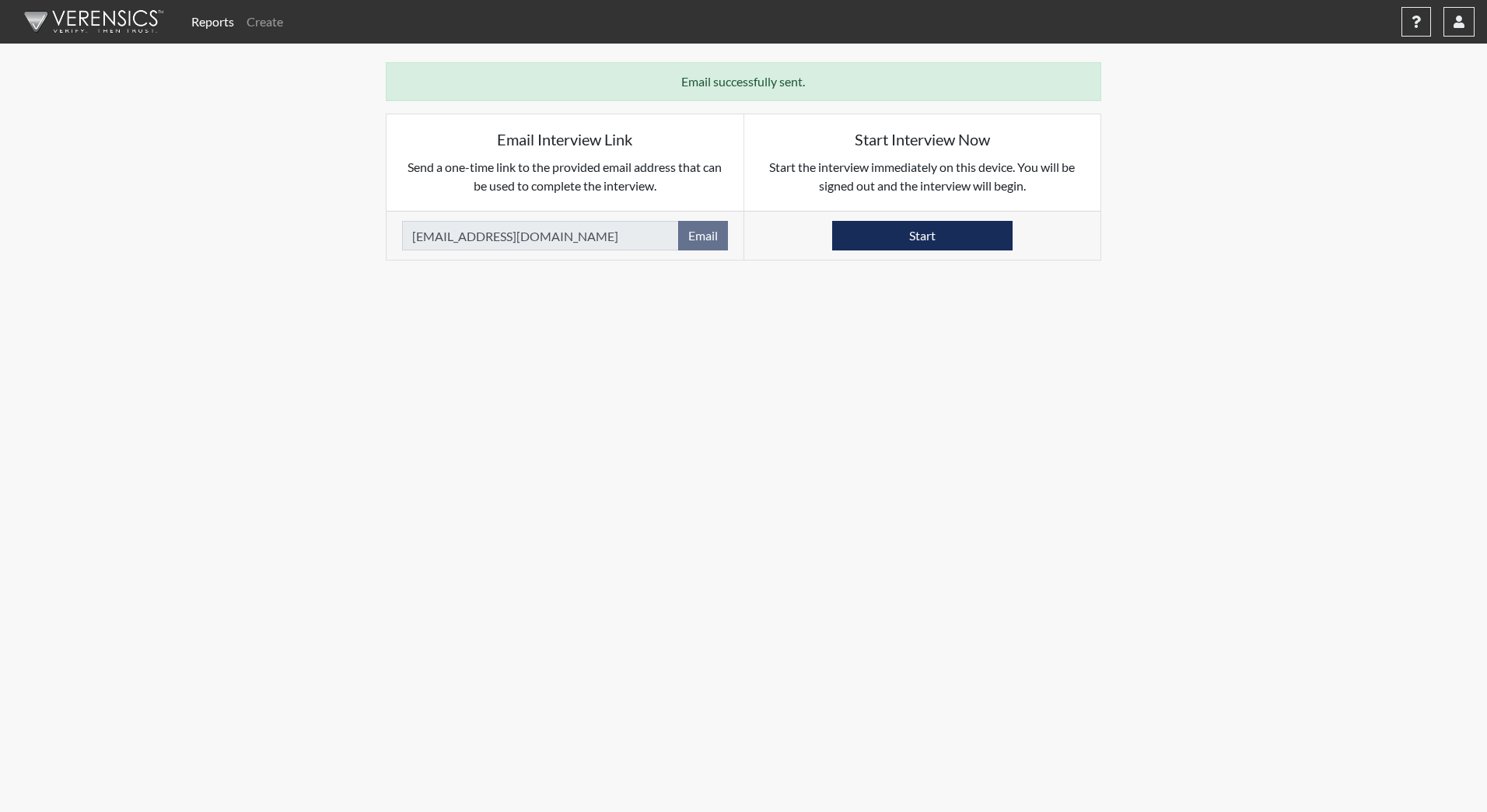
click at [56, 32] on img at bounding box center [91, 22] width 179 height 47
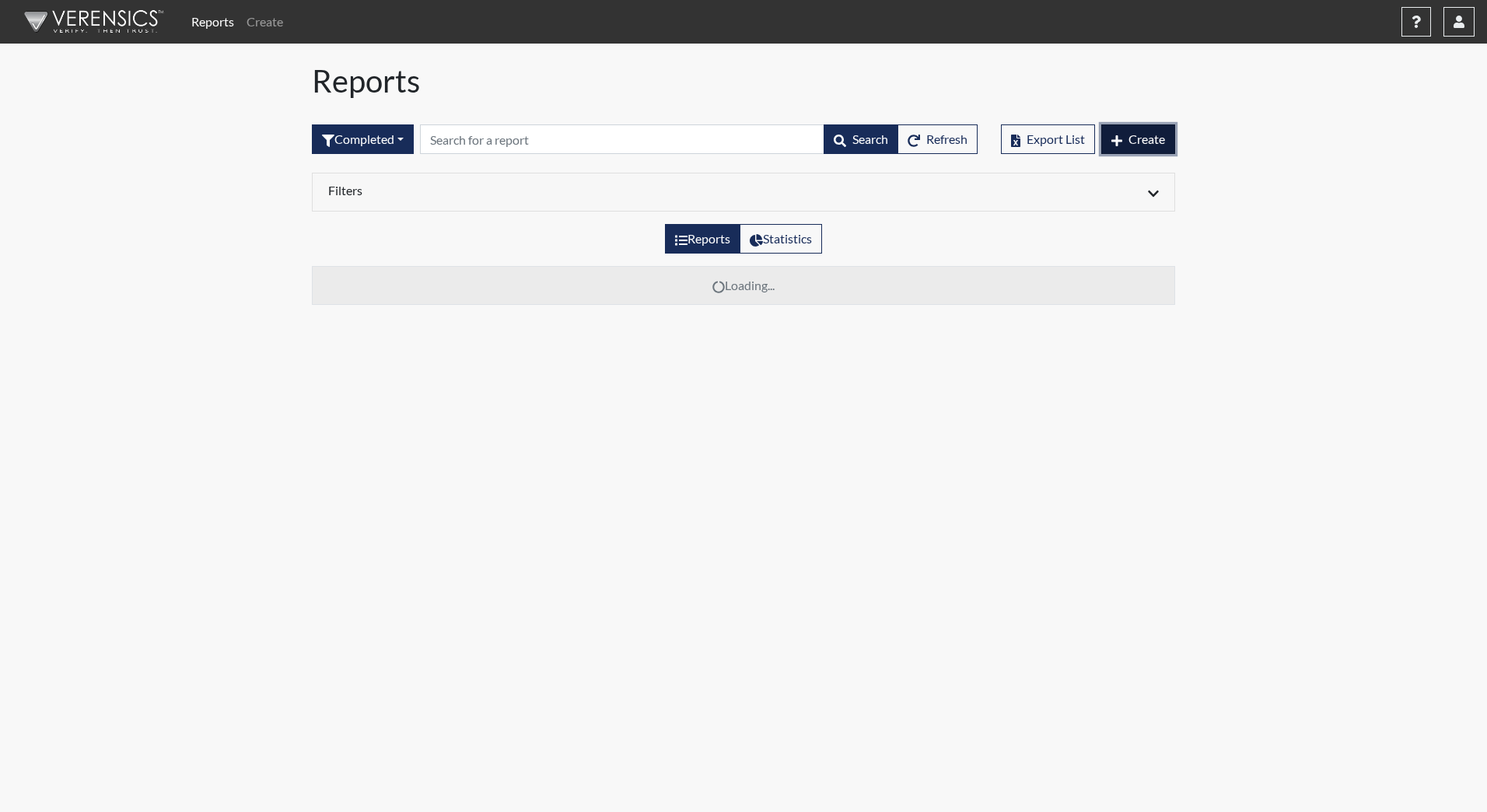
click at [1155, 145] on span "Create" at bounding box center [1146, 139] width 37 height 15
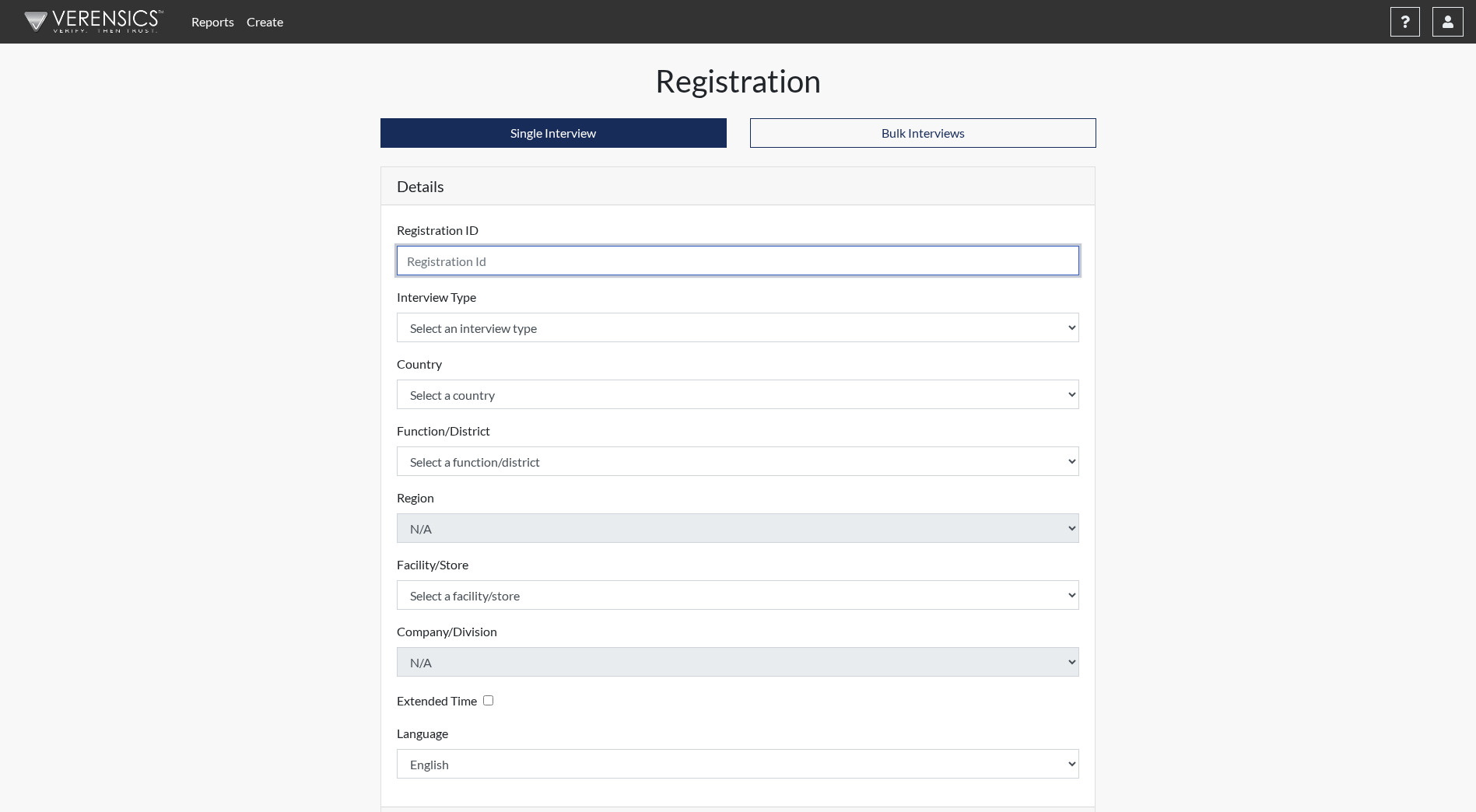
click at [600, 256] on input "text" at bounding box center [738, 260] width 683 height 30
type input "JGonzalez8628"
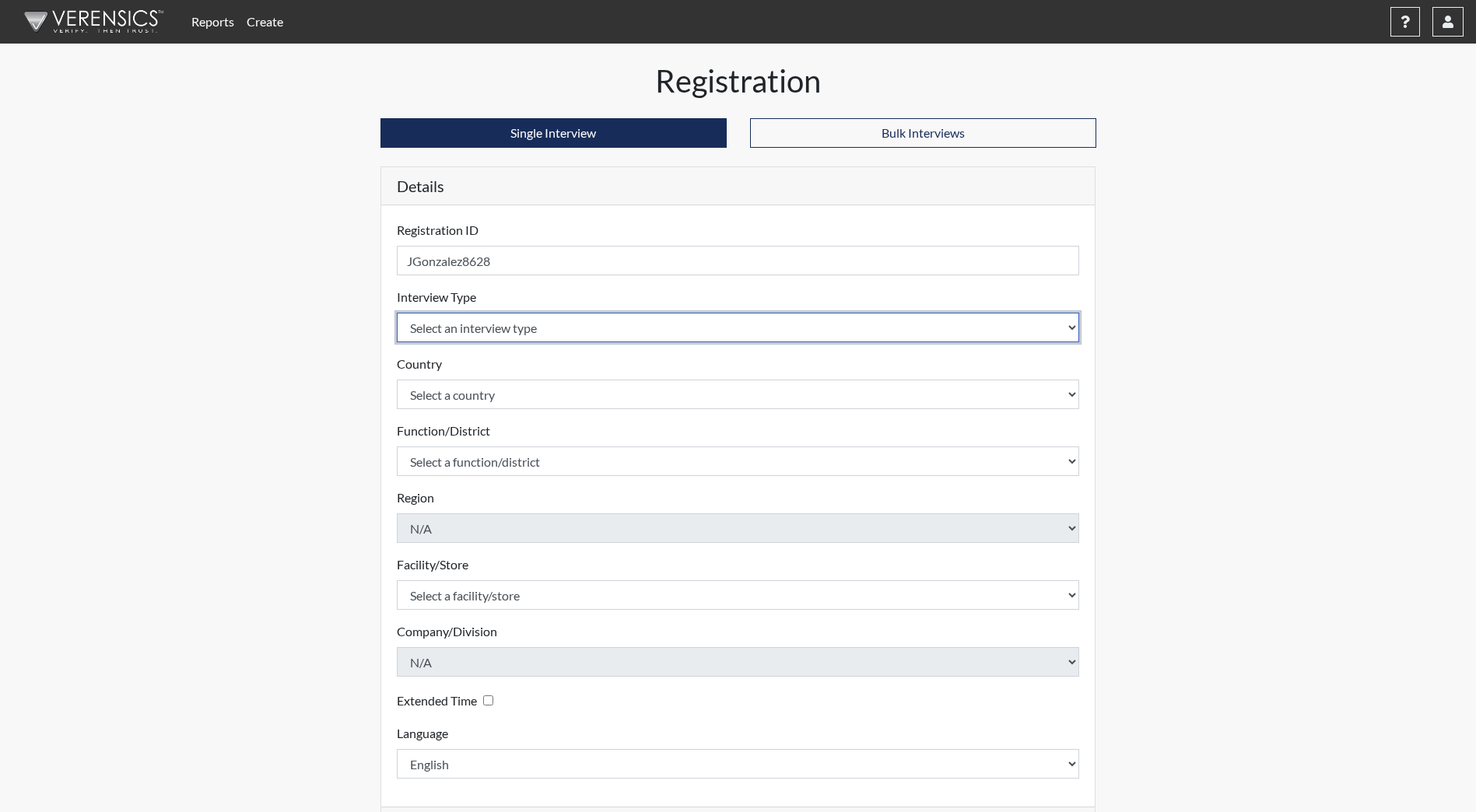
click at [490, 333] on select "Select an interview type Community Supervision Corrections Pre-Employment Pre-E…" at bounding box center [738, 327] width 683 height 30
select select "ff733e93-e1bf-11ea-9c9f-0eff0cf7eb8f"
click at [397, 312] on select "Select an interview type Community Supervision Corrections Pre-Employment Pre-E…" at bounding box center [738, 327] width 683 height 30
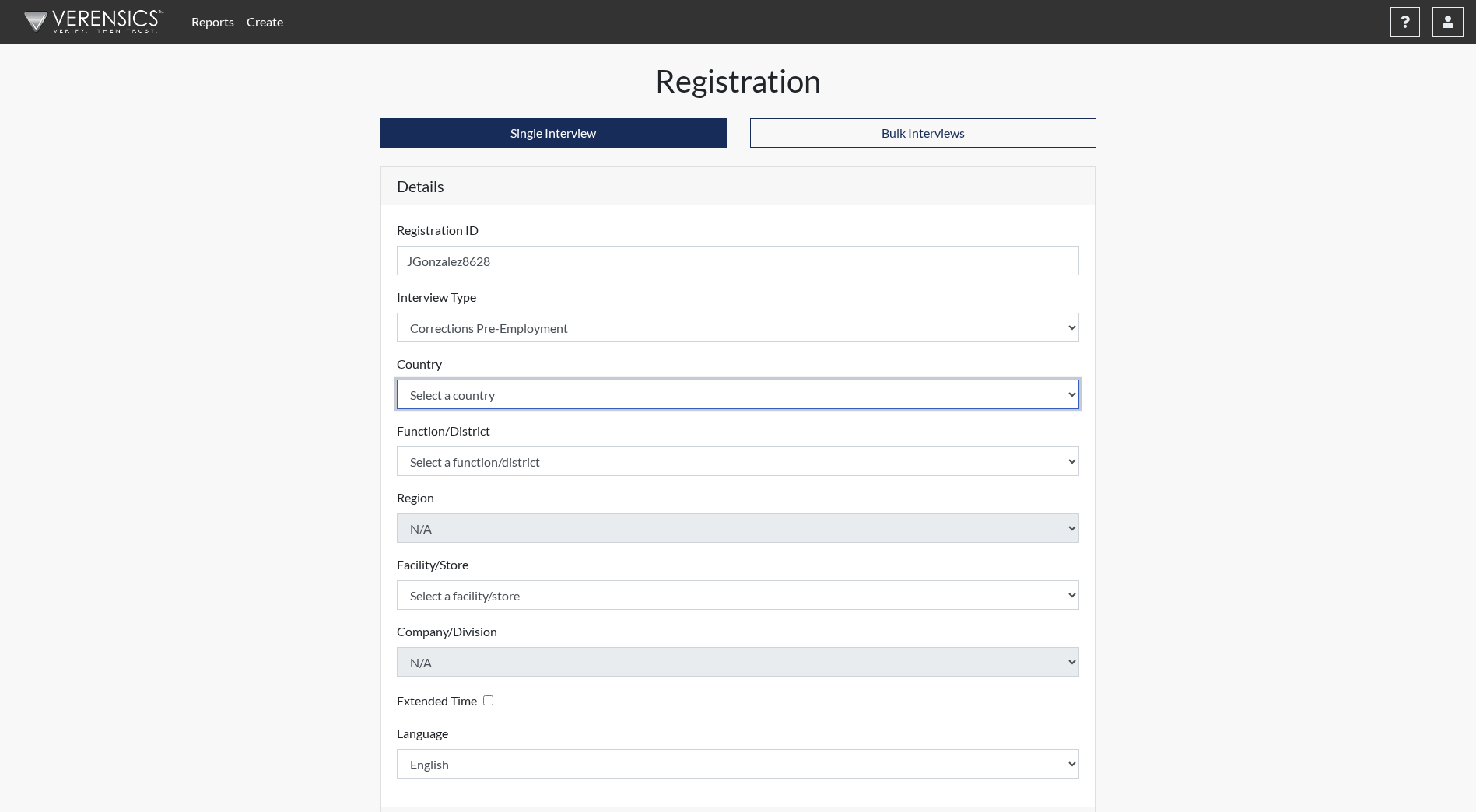
click at [505, 397] on select "Select a country [GEOGRAPHIC_DATA] [GEOGRAPHIC_DATA]" at bounding box center [738, 394] width 683 height 30
select select "united-states-of-[GEOGRAPHIC_DATA]"
click at [397, 380] on select "Select a country [GEOGRAPHIC_DATA] [GEOGRAPHIC_DATA]" at bounding box center [738, 394] width 683 height 30
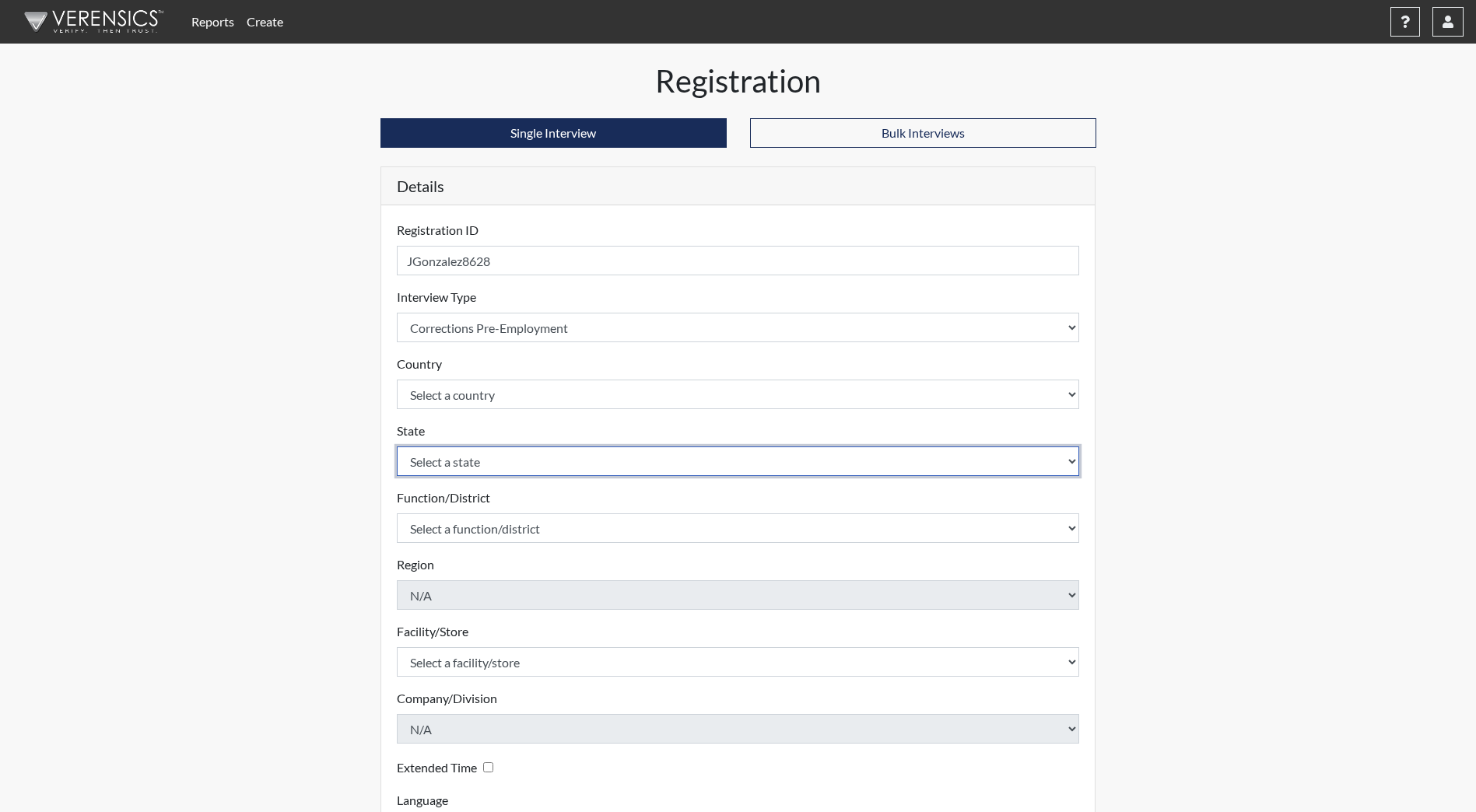
click at [517, 472] on select "Select a state [US_STATE] [US_STATE] [US_STATE] [US_STATE] [US_STATE] [US_STATE…" at bounding box center [738, 461] width 683 height 30
select select "ND"
click at [397, 447] on select "Select a state [US_STATE] [US_STATE] [US_STATE] [US_STATE] [US_STATE] [US_STATE…" at bounding box center [738, 461] width 683 height 30
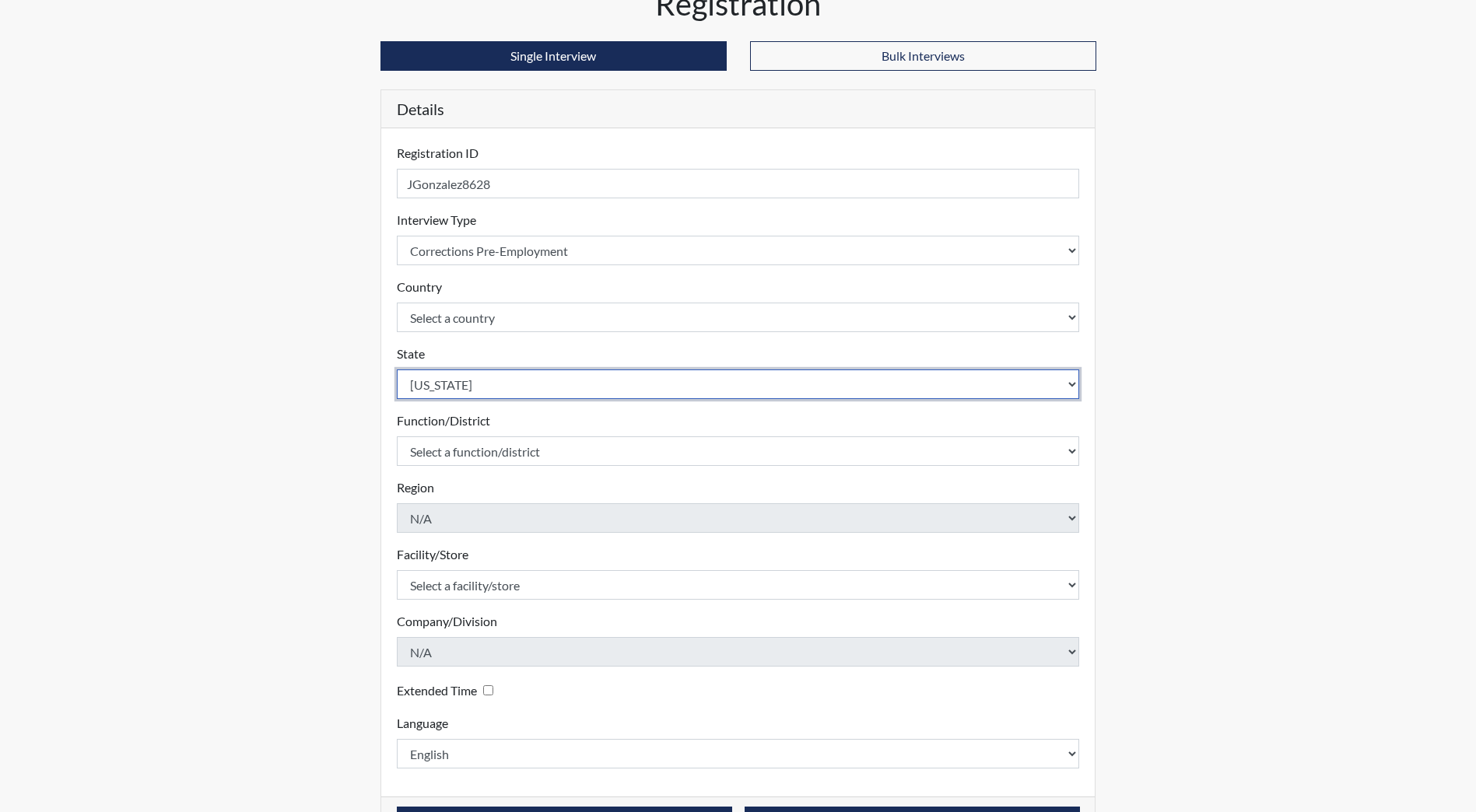
scroll to position [130, 0]
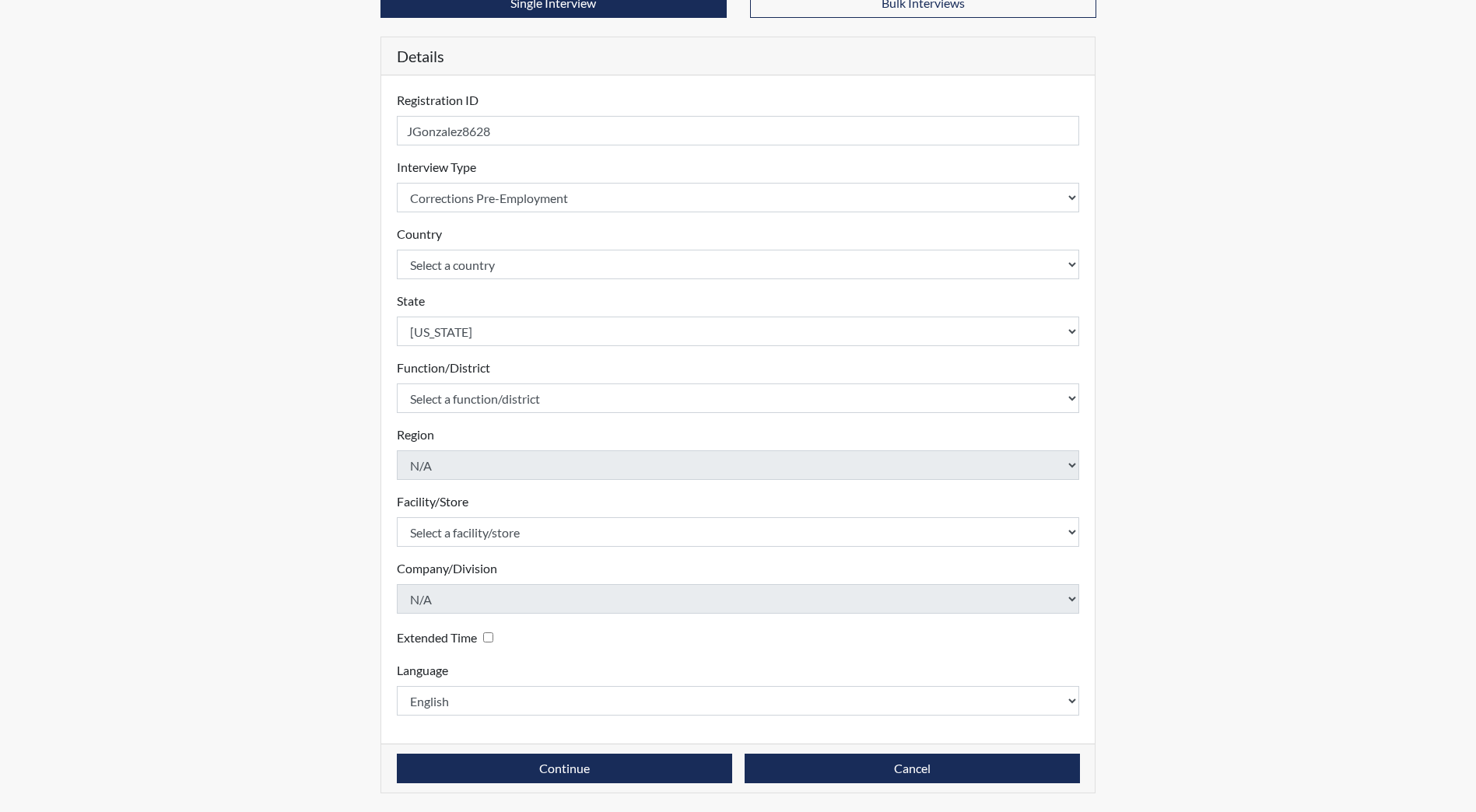
click at [497, 415] on form "Registration ID JGonzalez8628 Please provide a registration ID. Interview Type …" at bounding box center [738, 403] width 683 height 624
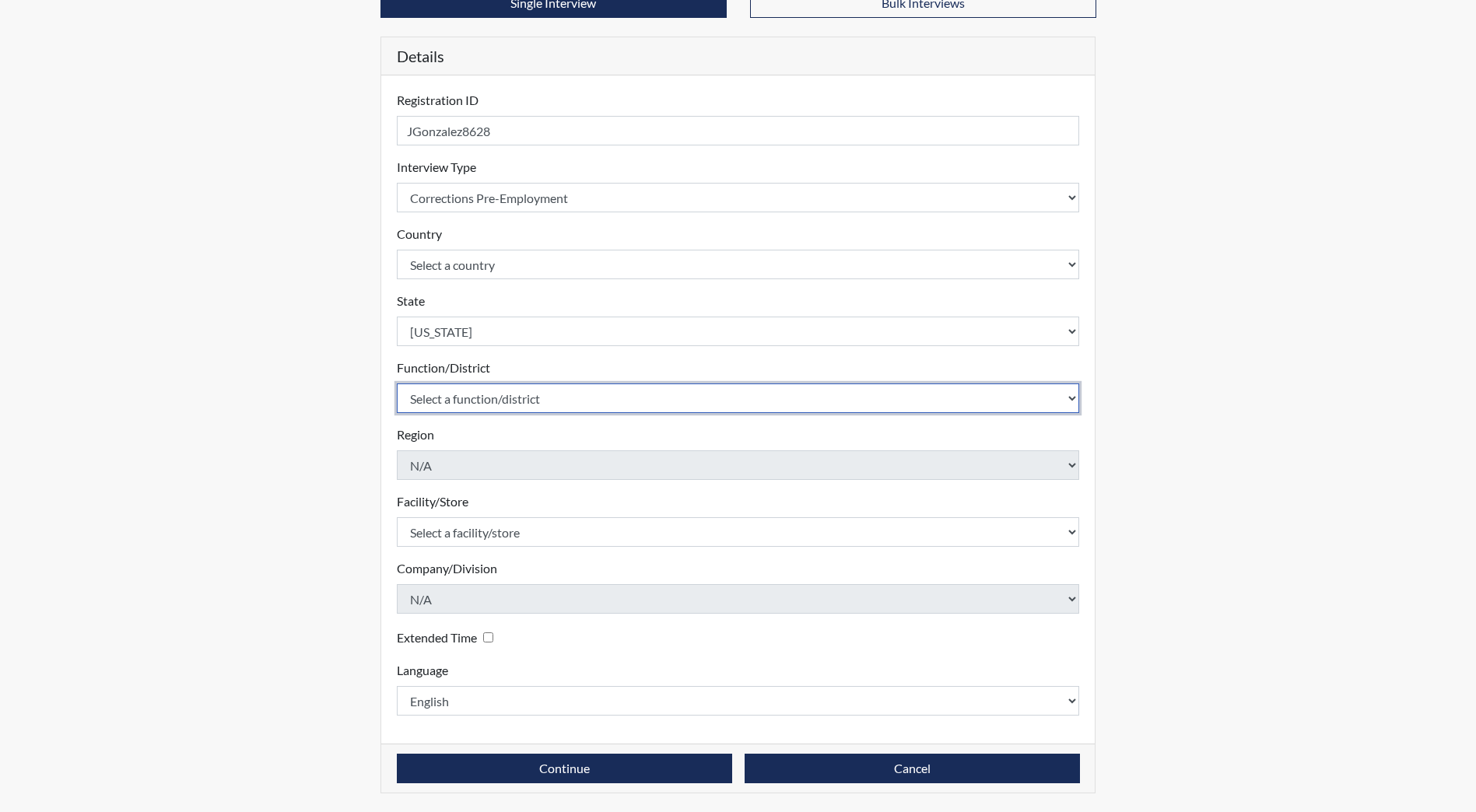
click at [501, 400] on select "Select a function/district Central Office/530 DJS Community/224 HRCC/516 JRCC/5…" at bounding box center [738, 398] width 683 height 30
select select "e2afb5f8-f4eb-4dcf-80a4-ccc1b0dc4df0"
click at [397, 383] on select "Select a function/district Central Office/530 DJS Community/224 HRCC/516 JRCC/5…" at bounding box center [738, 398] width 683 height 30
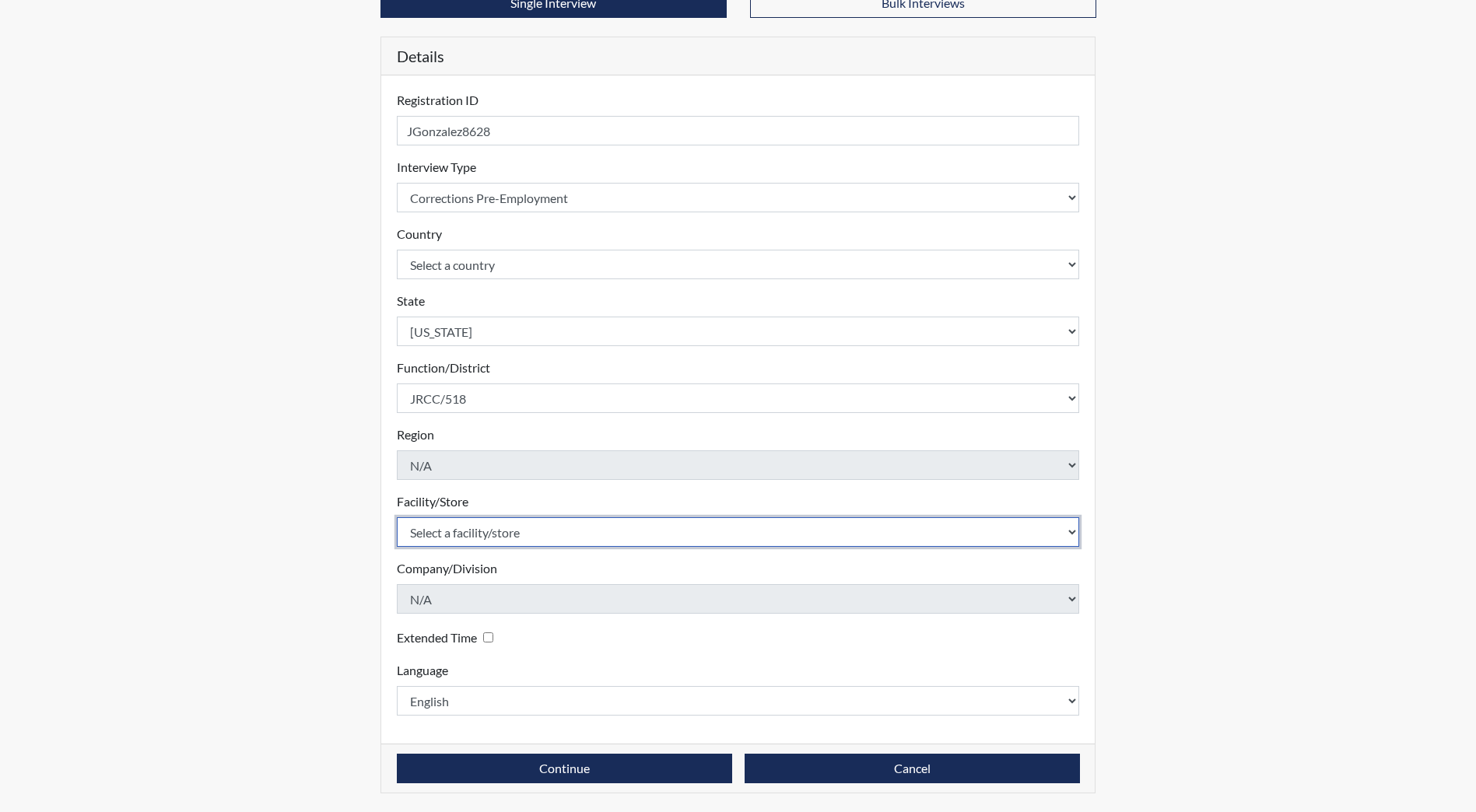
click at [498, 537] on select "Select a facility/store [GEOGRAPHIC_DATA] [PERSON_NAME][GEOGRAPHIC_DATA] [US_ST…" at bounding box center [738, 532] width 683 height 30
select select "98df86d5-ace5-42b8-a35c-ae8b77e46ca8"
click at [397, 517] on select "Select a facility/store [GEOGRAPHIC_DATA] [PERSON_NAME][GEOGRAPHIC_DATA] [US_ST…" at bounding box center [738, 532] width 683 height 30
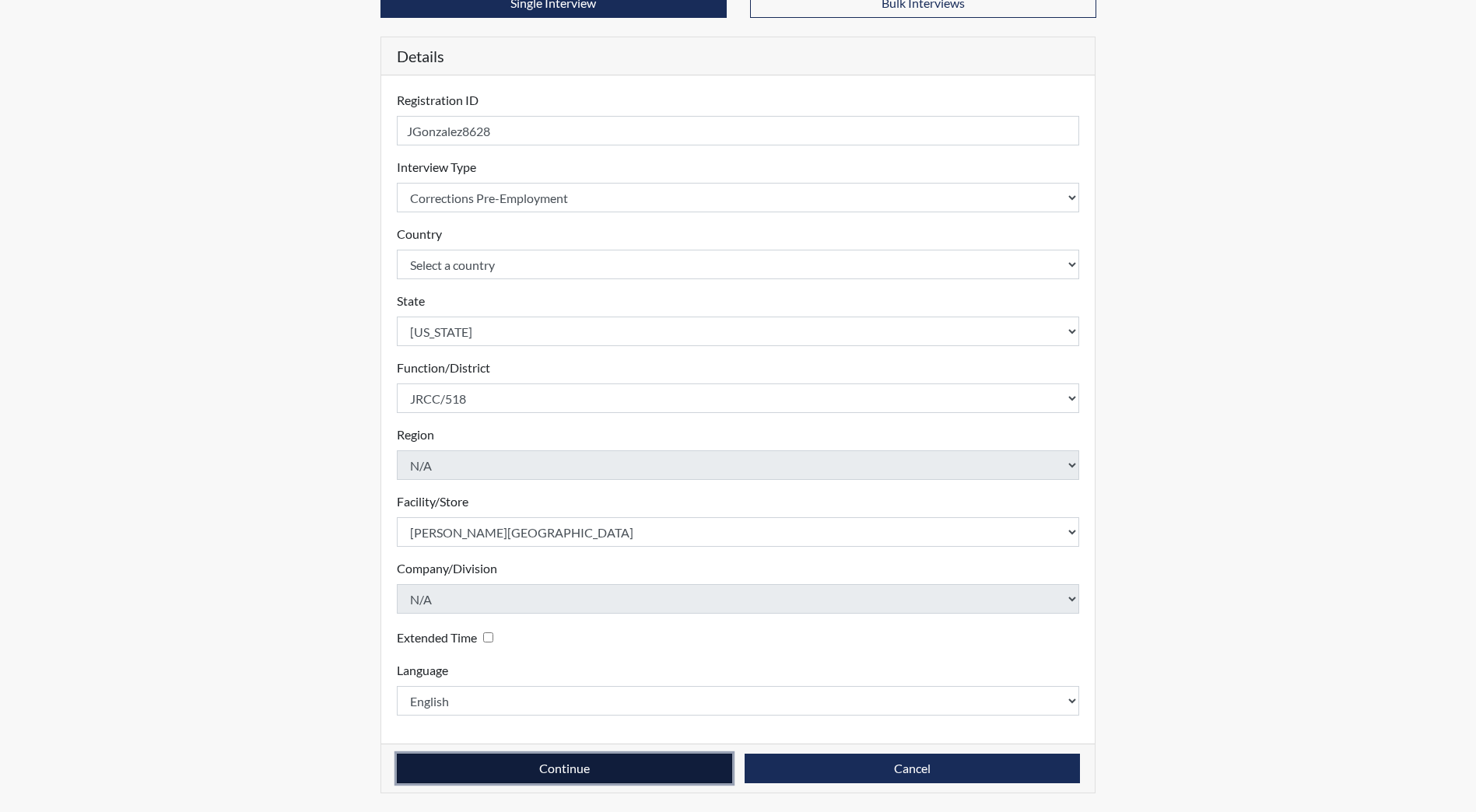
click at [558, 775] on button "Continue" at bounding box center [565, 768] width 335 height 30
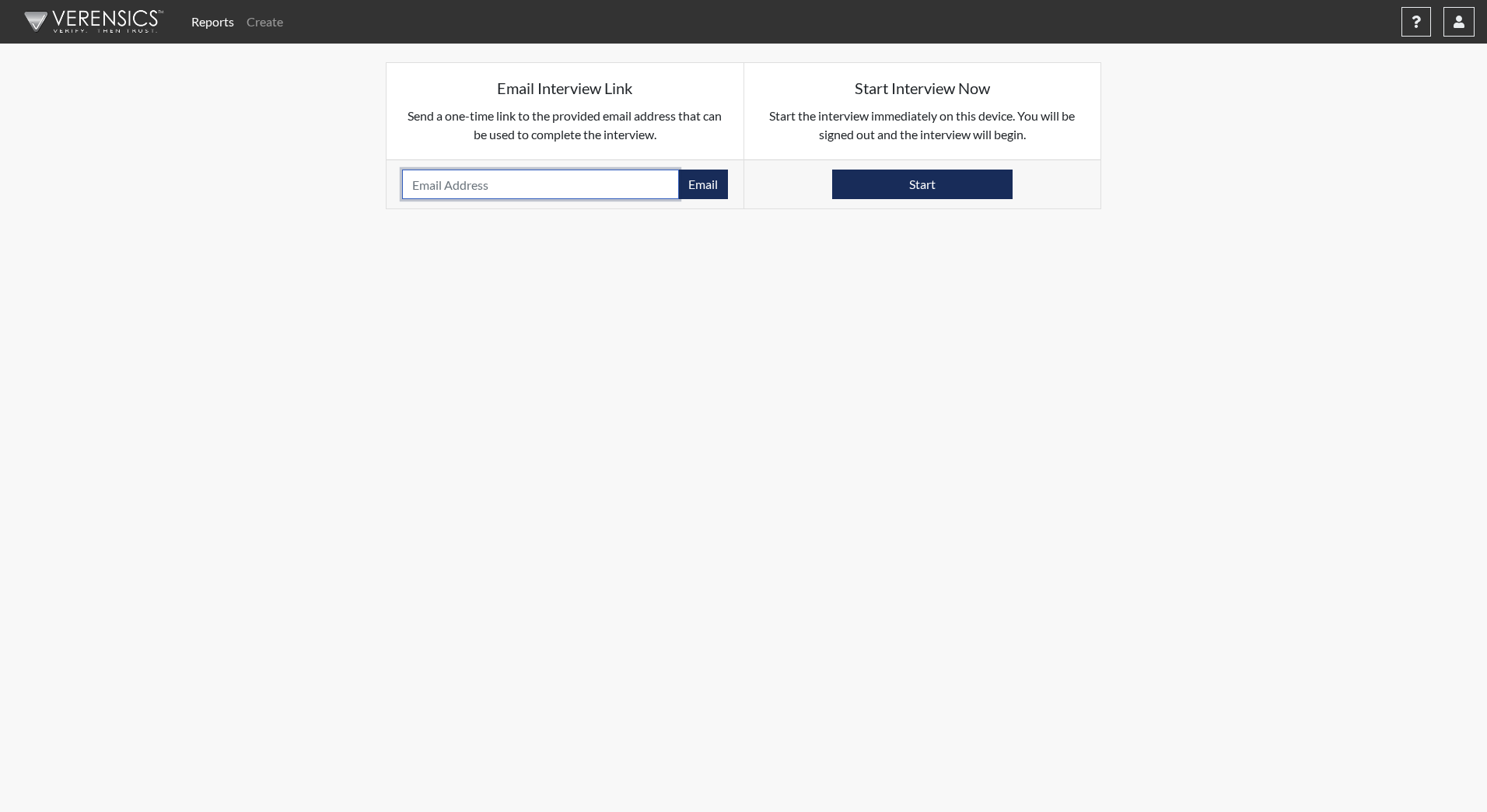
click at [462, 181] on input "email" at bounding box center [540, 185] width 277 height 30
type input "[EMAIL_ADDRESS][DOMAIN_NAME]"
click at [717, 189] on button "Email" at bounding box center [703, 185] width 50 height 30
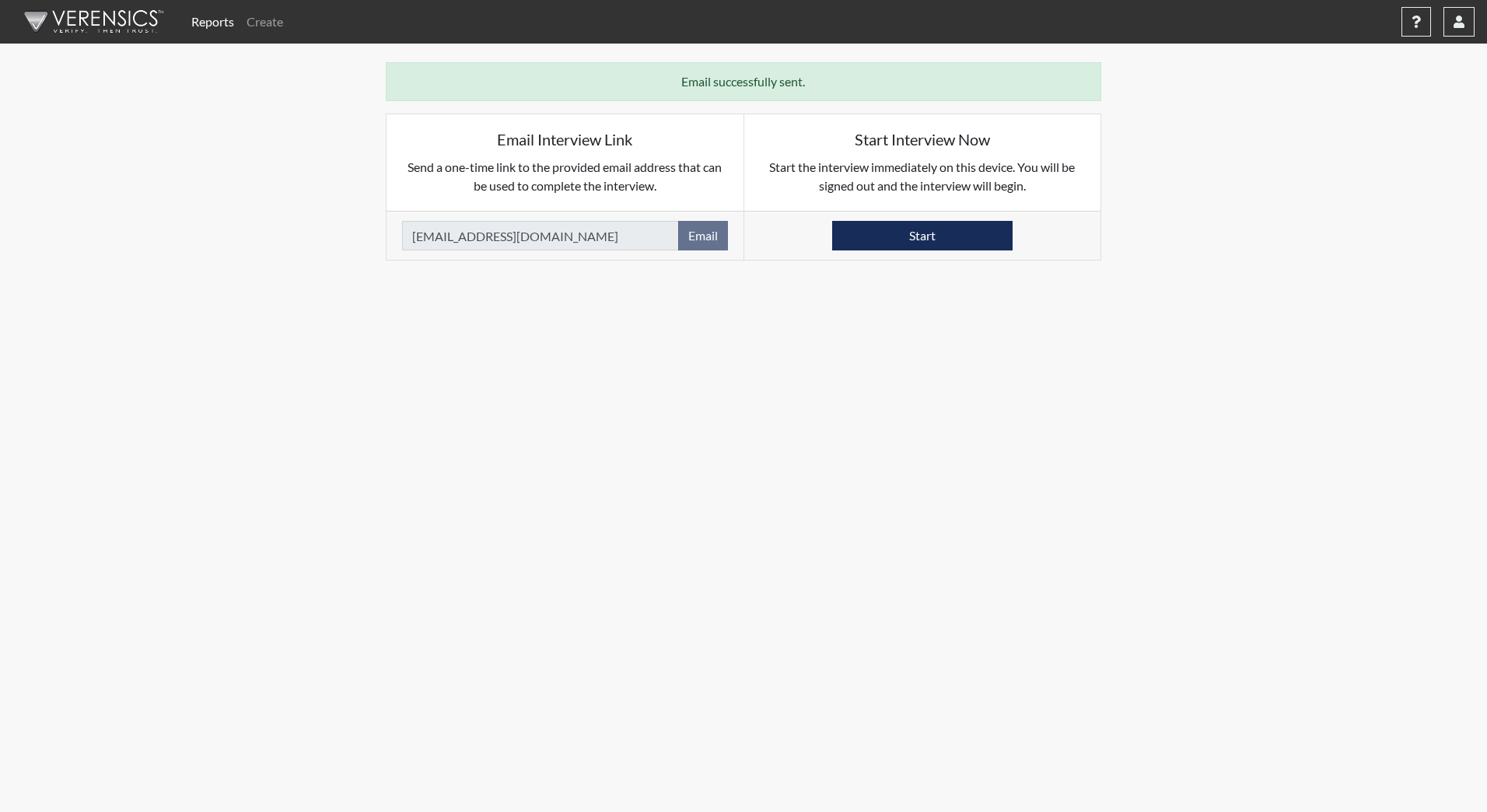
click at [62, 21] on img at bounding box center [91, 22] width 179 height 47
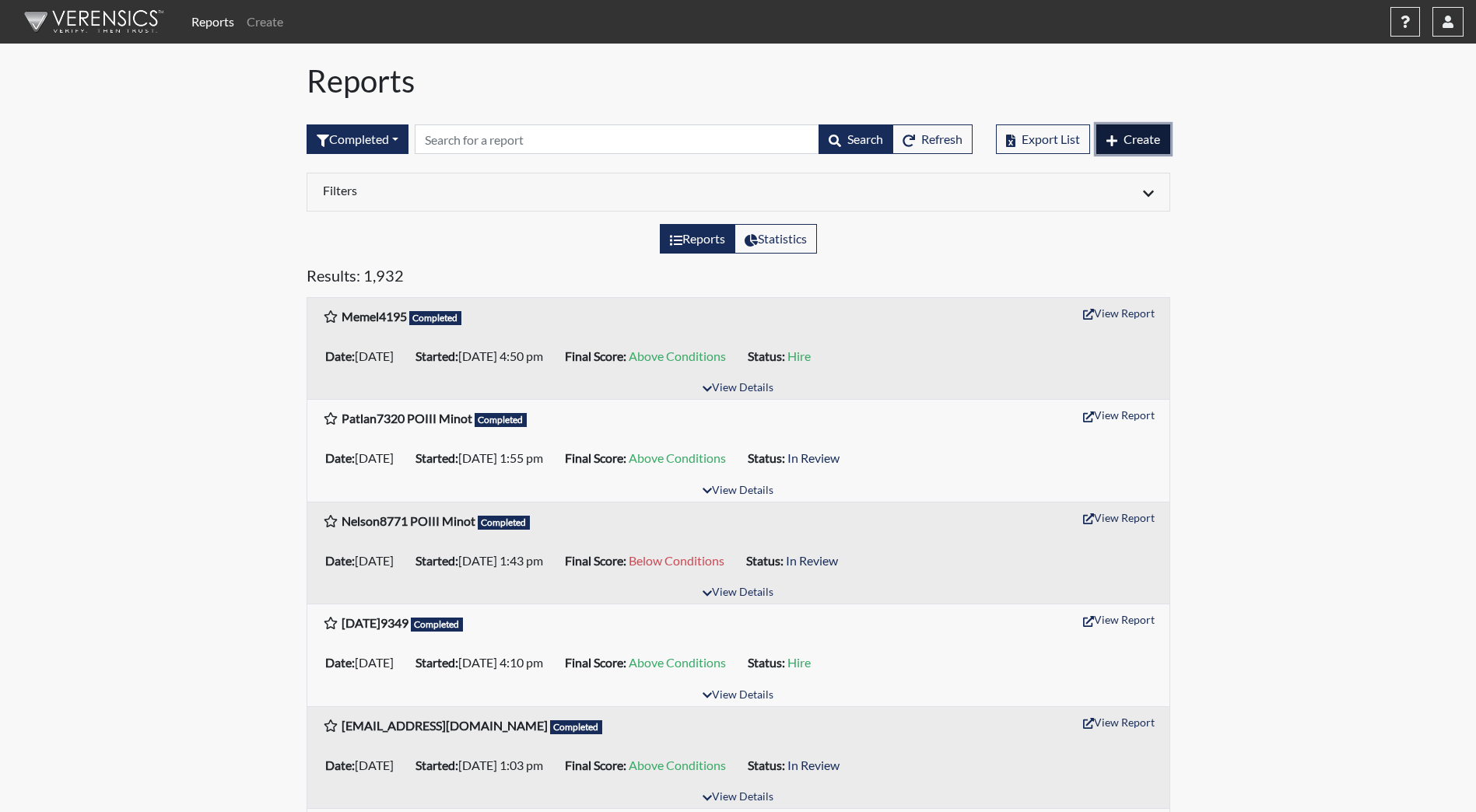
click at [1149, 139] on span "Create" at bounding box center [1142, 139] width 37 height 15
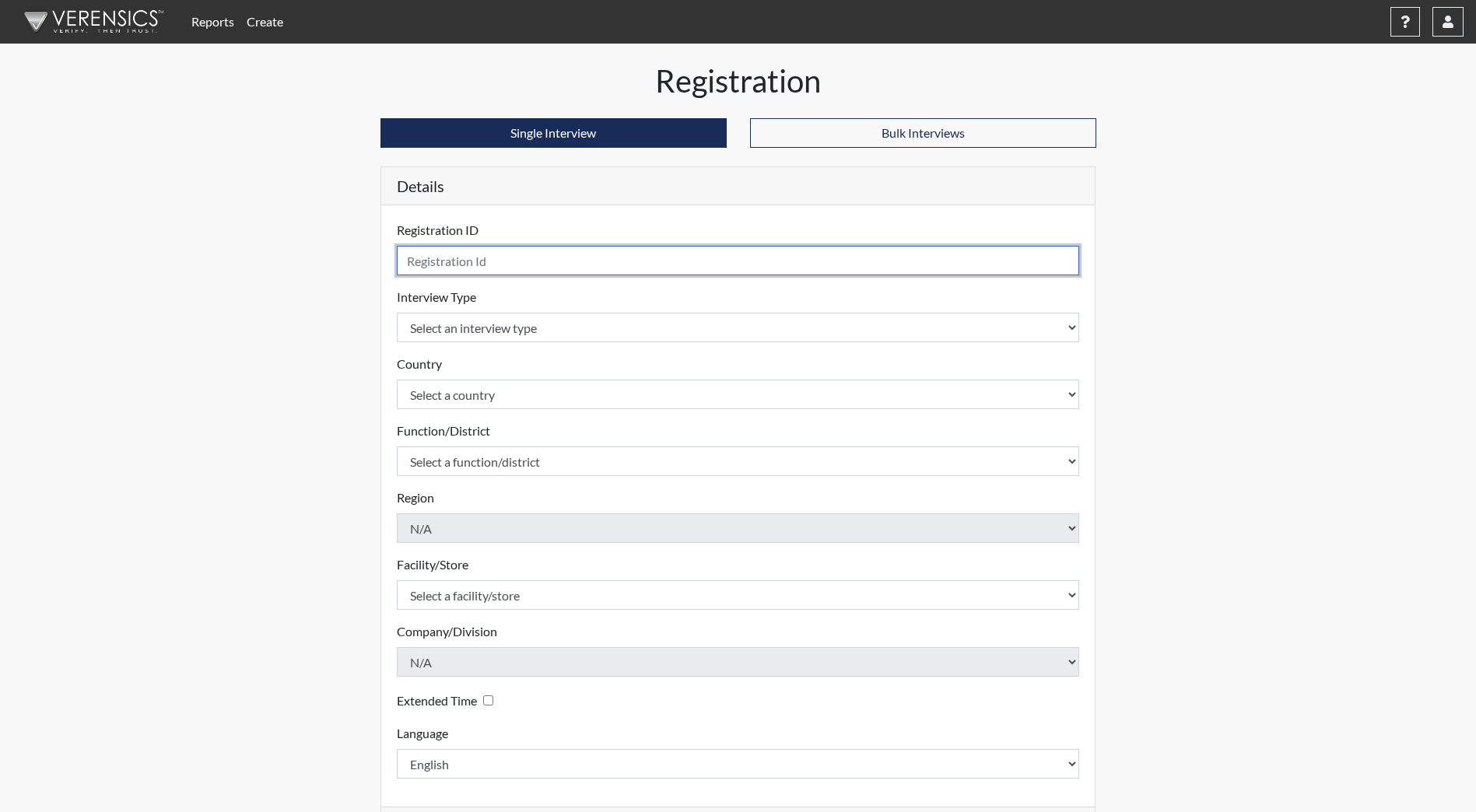
click at [455, 248] on input "text" at bounding box center [738, 260] width 683 height 30
type input "MElton7959"
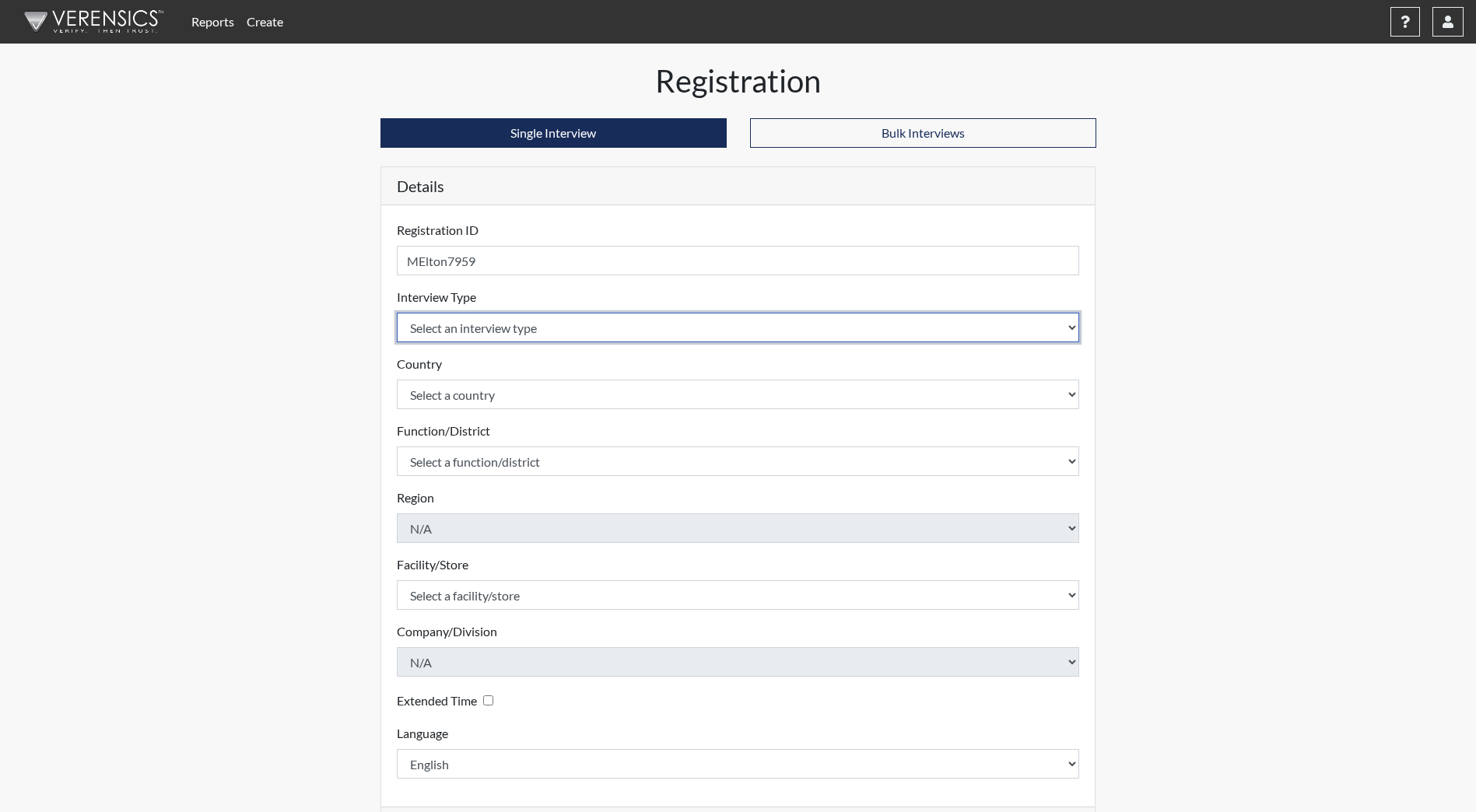
click at [554, 335] on select "Select an interview type Community Supervision Corrections Pre-Employment Pre-E…" at bounding box center [738, 327] width 683 height 30
select select "ff733e93-e1bf-11ea-9c9f-0eff0cf7eb8f"
click at [397, 312] on select "Select an interview type Community Supervision Corrections Pre-Employment Pre-E…" at bounding box center [738, 327] width 683 height 30
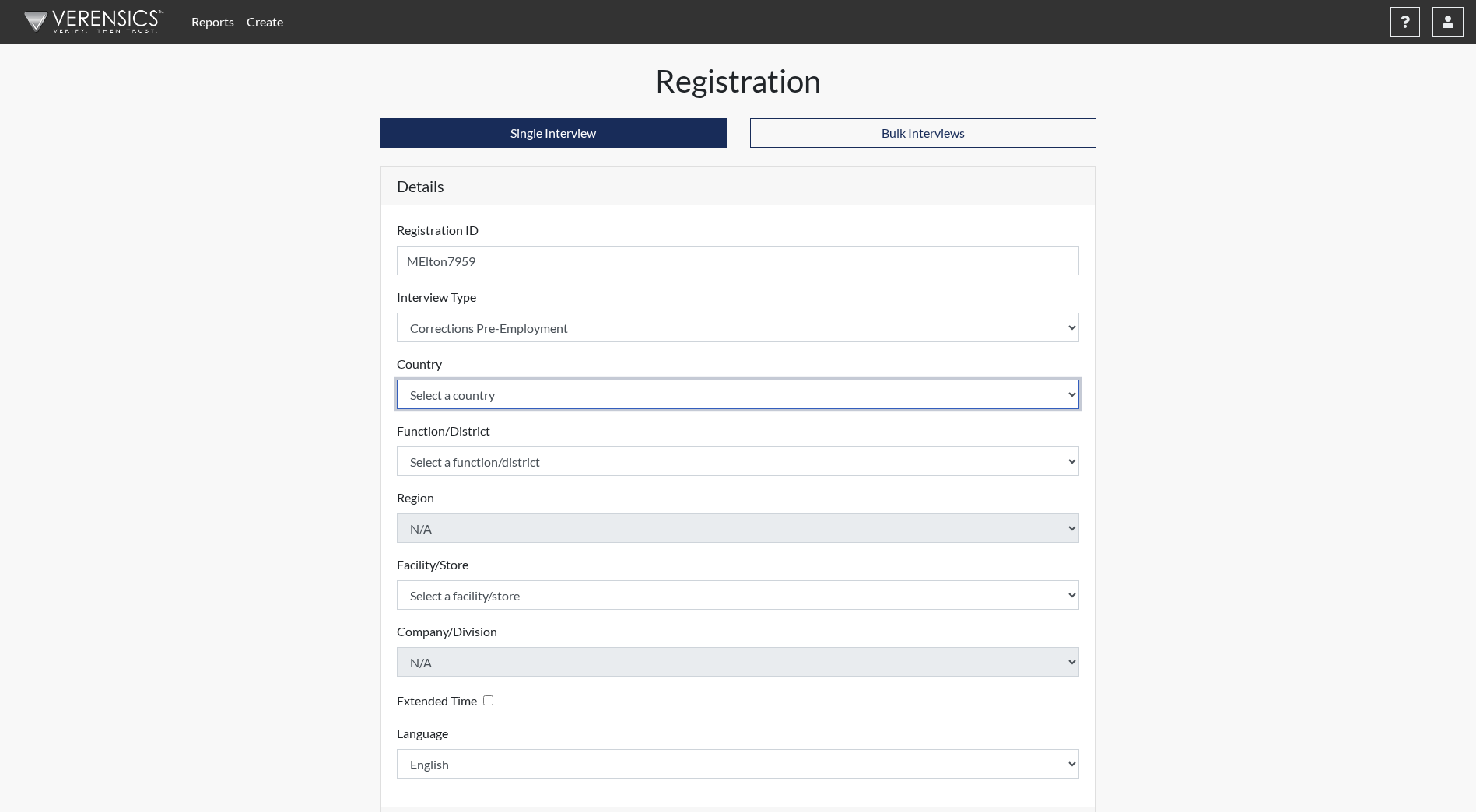
click at [512, 401] on select "Select a country [GEOGRAPHIC_DATA] [GEOGRAPHIC_DATA]" at bounding box center [738, 394] width 683 height 30
select select "united-states-of-[GEOGRAPHIC_DATA]"
click at [397, 380] on select "Select a country [GEOGRAPHIC_DATA] [GEOGRAPHIC_DATA]" at bounding box center [738, 394] width 683 height 30
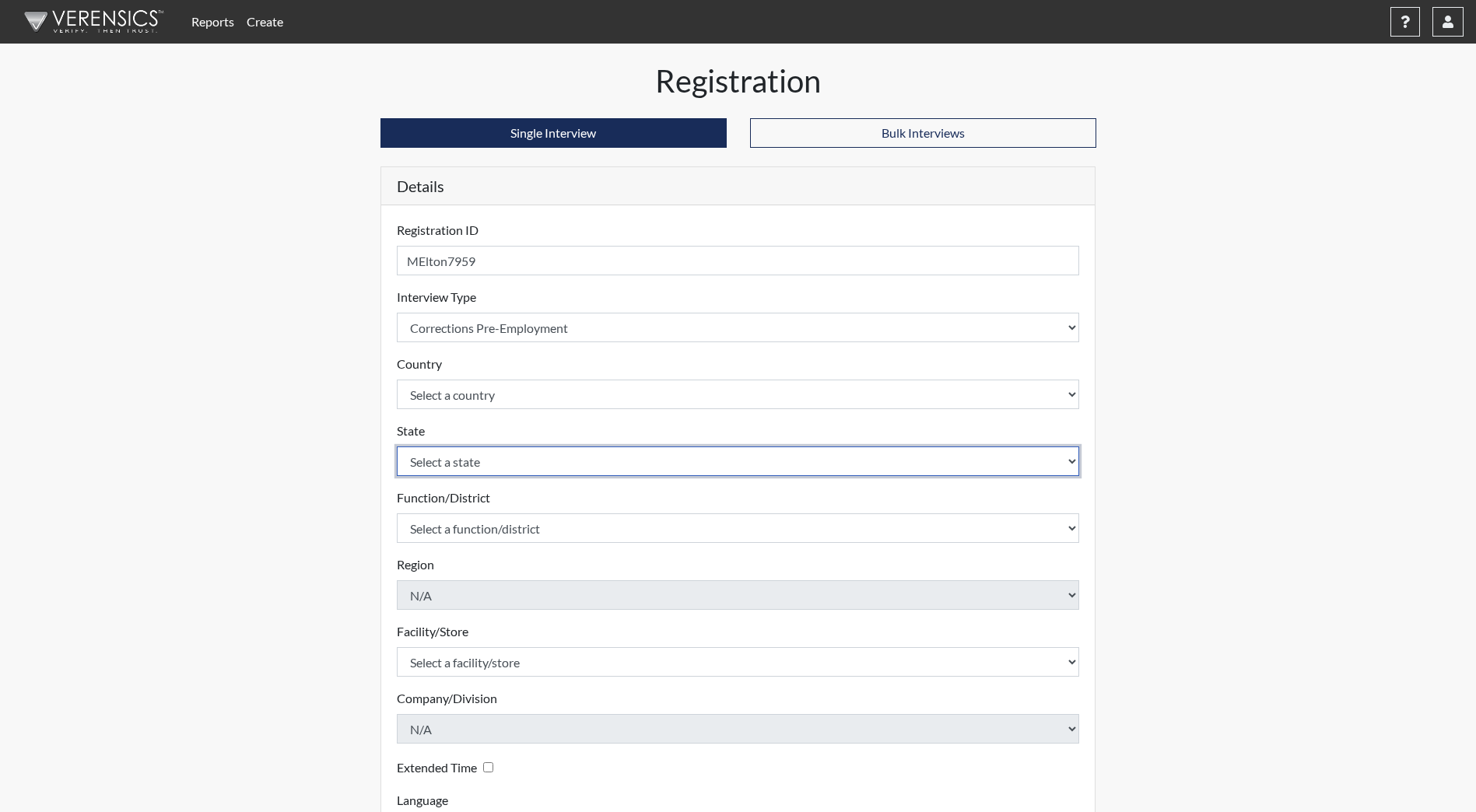
click at [492, 463] on select "Select a state [US_STATE] [US_STATE] [US_STATE] [US_STATE] [US_STATE] [US_STATE…" at bounding box center [738, 461] width 683 height 30
select select "ND"
click at [397, 447] on select "Select a state [US_STATE] [US_STATE] [US_STATE] [US_STATE] [US_STATE] [US_STATE…" at bounding box center [738, 461] width 683 height 30
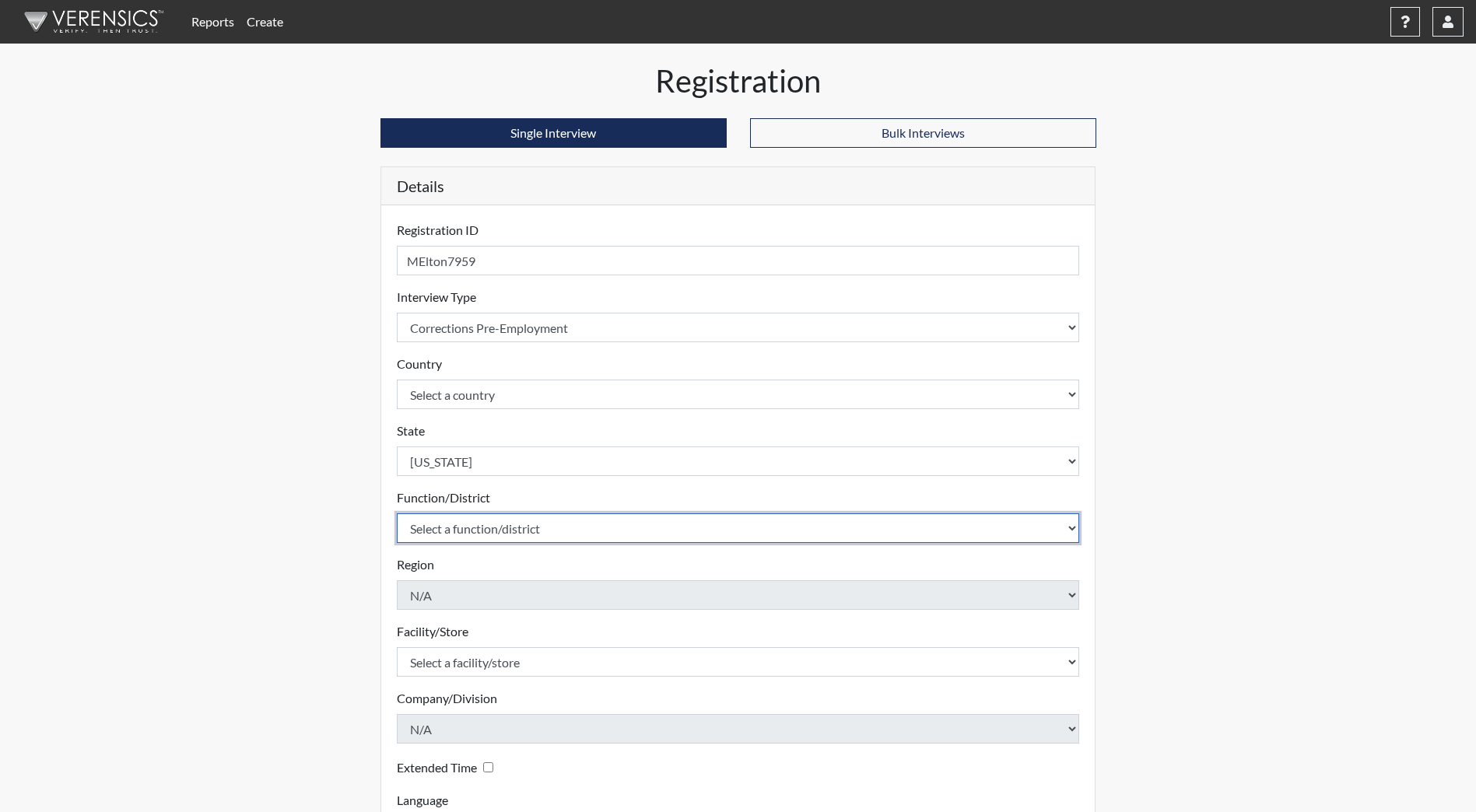
click at [463, 518] on select "Select a function/district Central Office/530 DJS Community/224 HRCC/516 JRCC/5…" at bounding box center [738, 528] width 683 height 30
select select "e2afb5f8-f4eb-4dcf-80a4-ccc1b0dc4df0"
click at [397, 514] on select "Select a function/district Central Office/530 DJS Community/224 HRCC/516 JRCC/5…" at bounding box center [738, 528] width 683 height 30
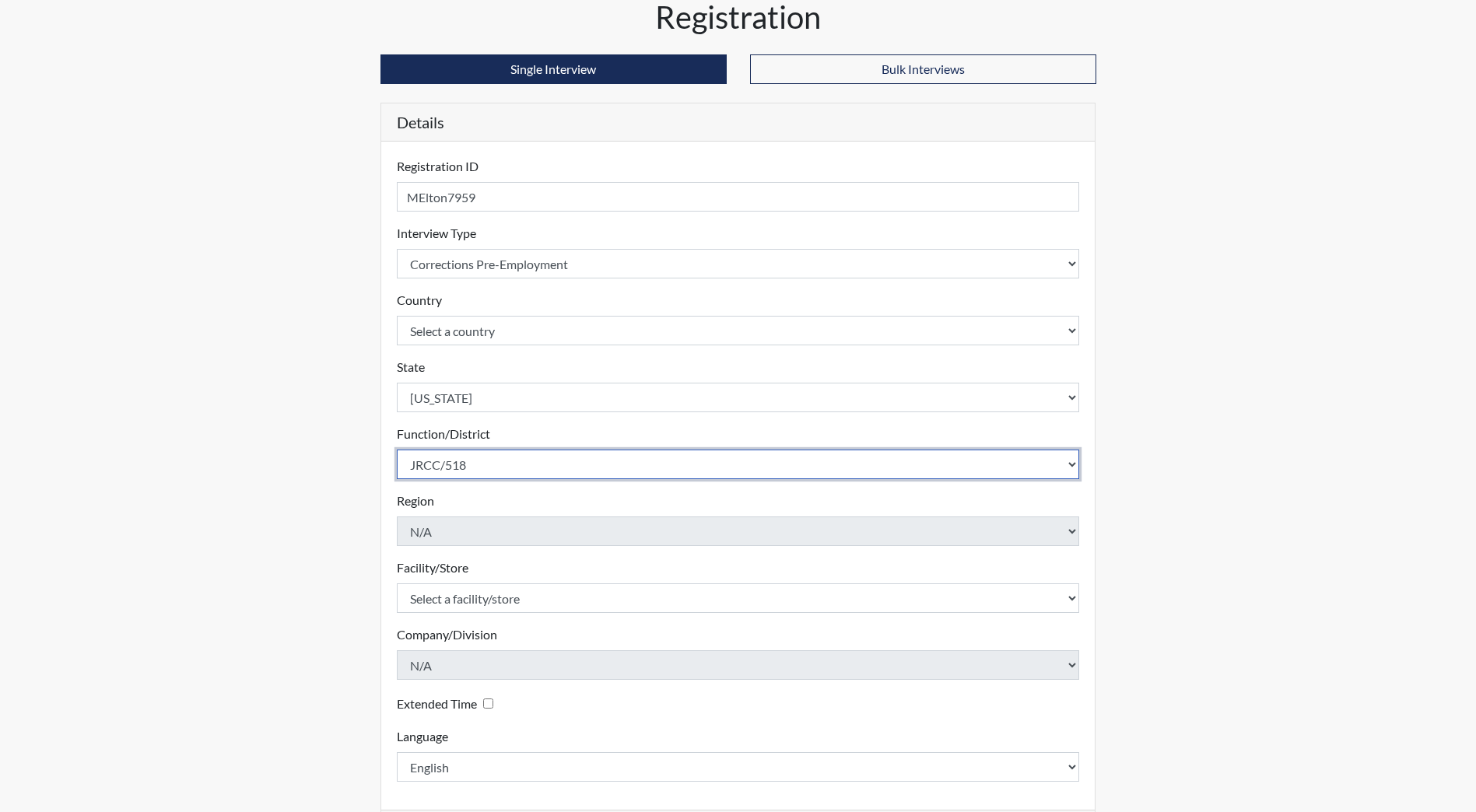
scroll to position [130, 0]
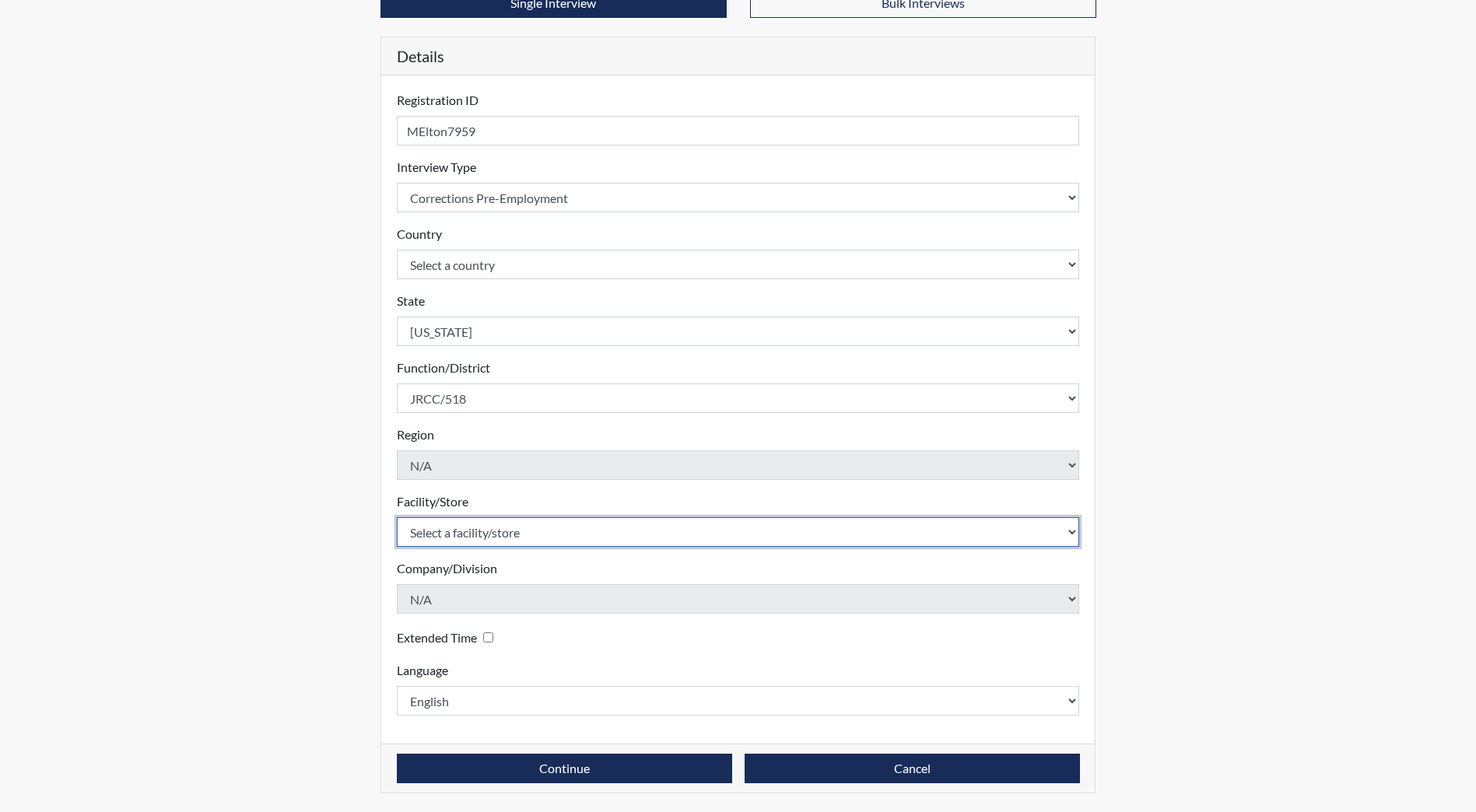
click at [473, 537] on select "Select a facility/store [GEOGRAPHIC_DATA] [PERSON_NAME][GEOGRAPHIC_DATA] [US_ST…" at bounding box center [738, 532] width 683 height 30
select select "98df86d5-ace5-42b8-a35c-ae8b77e46ca8"
click at [397, 517] on select "Select a facility/store [GEOGRAPHIC_DATA] [PERSON_NAME][GEOGRAPHIC_DATA] [US_ST…" at bounding box center [738, 532] width 683 height 30
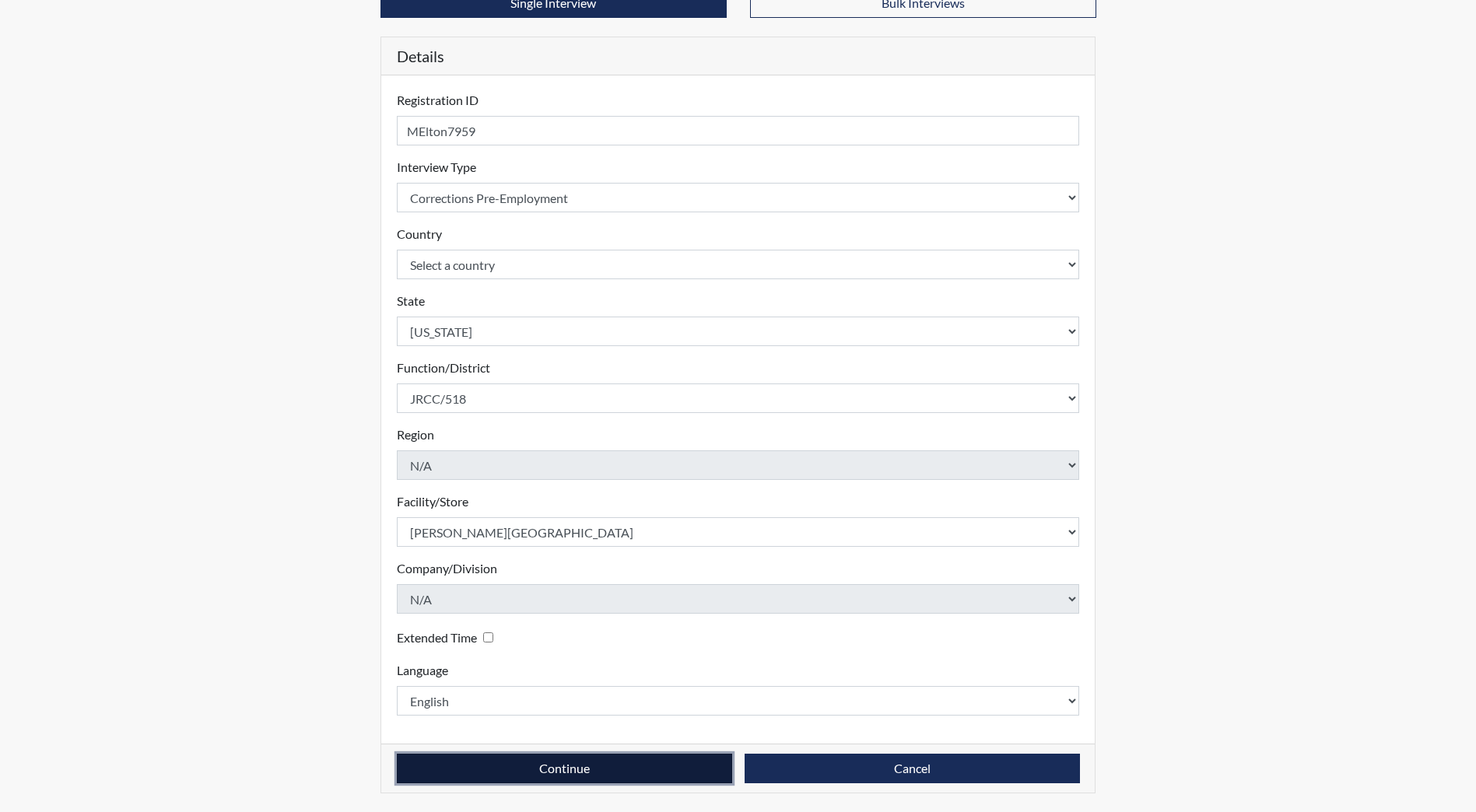
click at [484, 777] on button "Continue" at bounding box center [565, 768] width 335 height 30
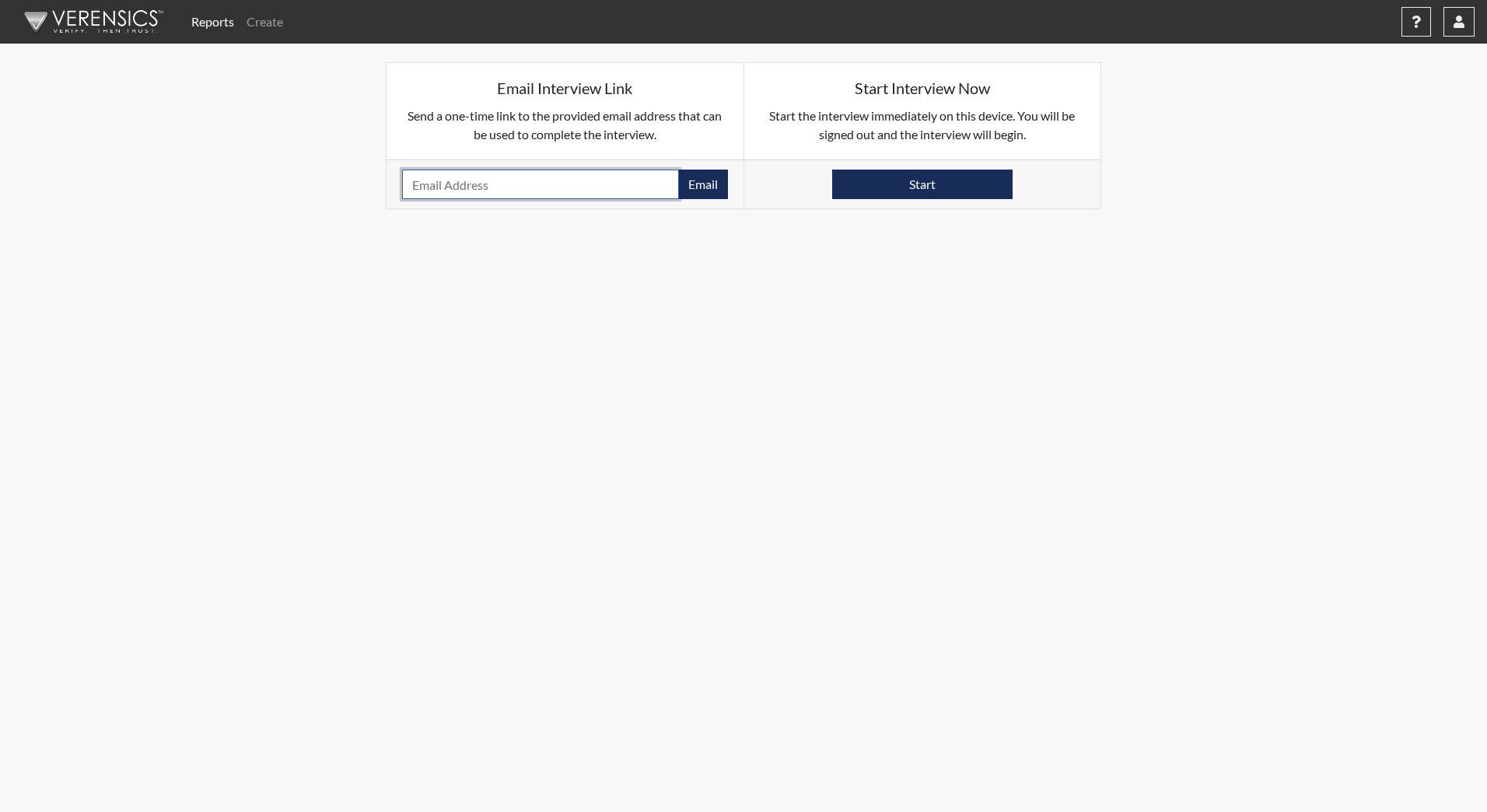
click at [455, 186] on input "email" at bounding box center [540, 185] width 277 height 30
type input "[EMAIL_ADDRESS][DOMAIN_NAME]"
click at [708, 187] on button "Email" at bounding box center [703, 185] width 50 height 30
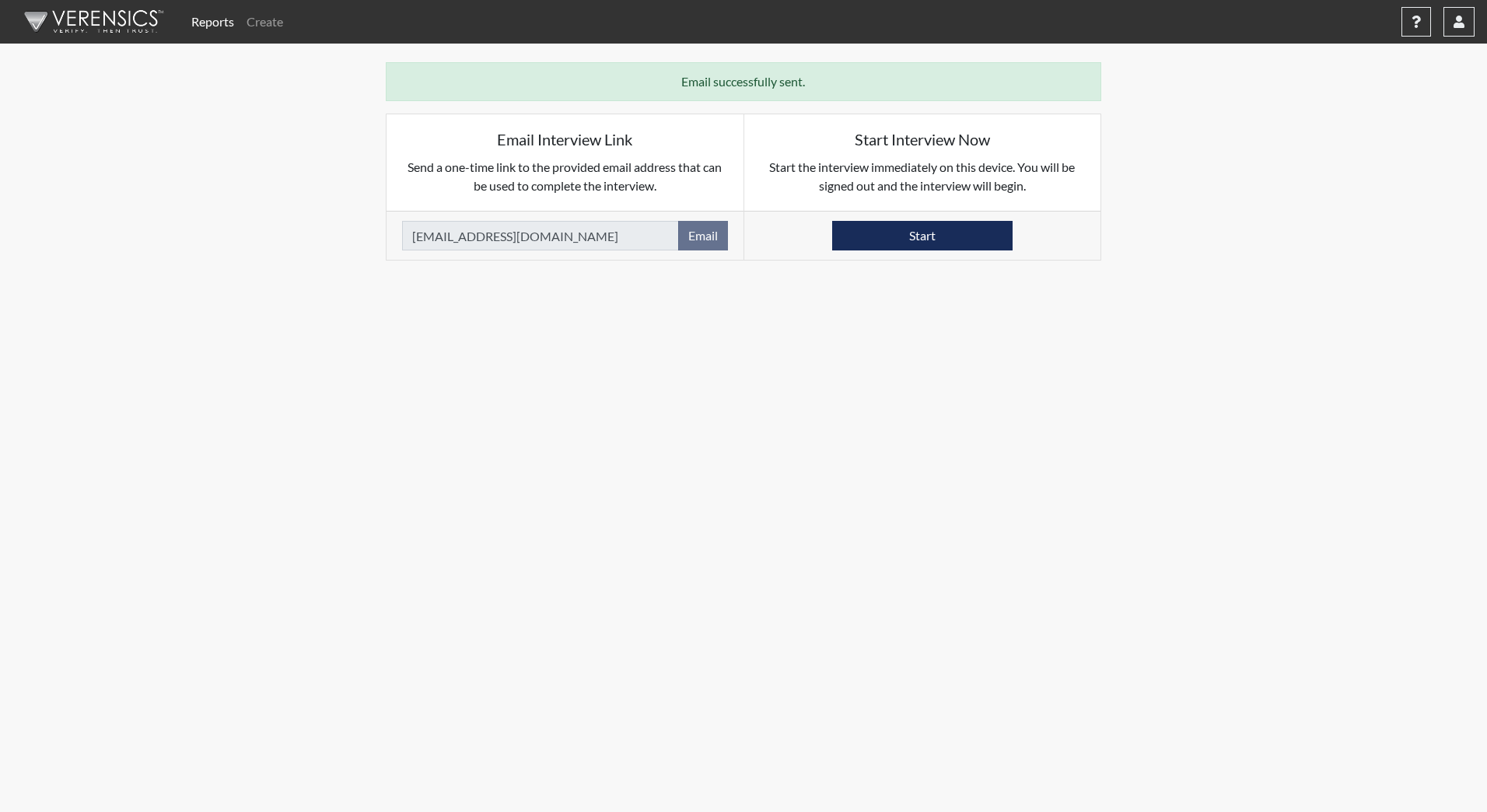
click at [84, 24] on img at bounding box center [91, 22] width 179 height 47
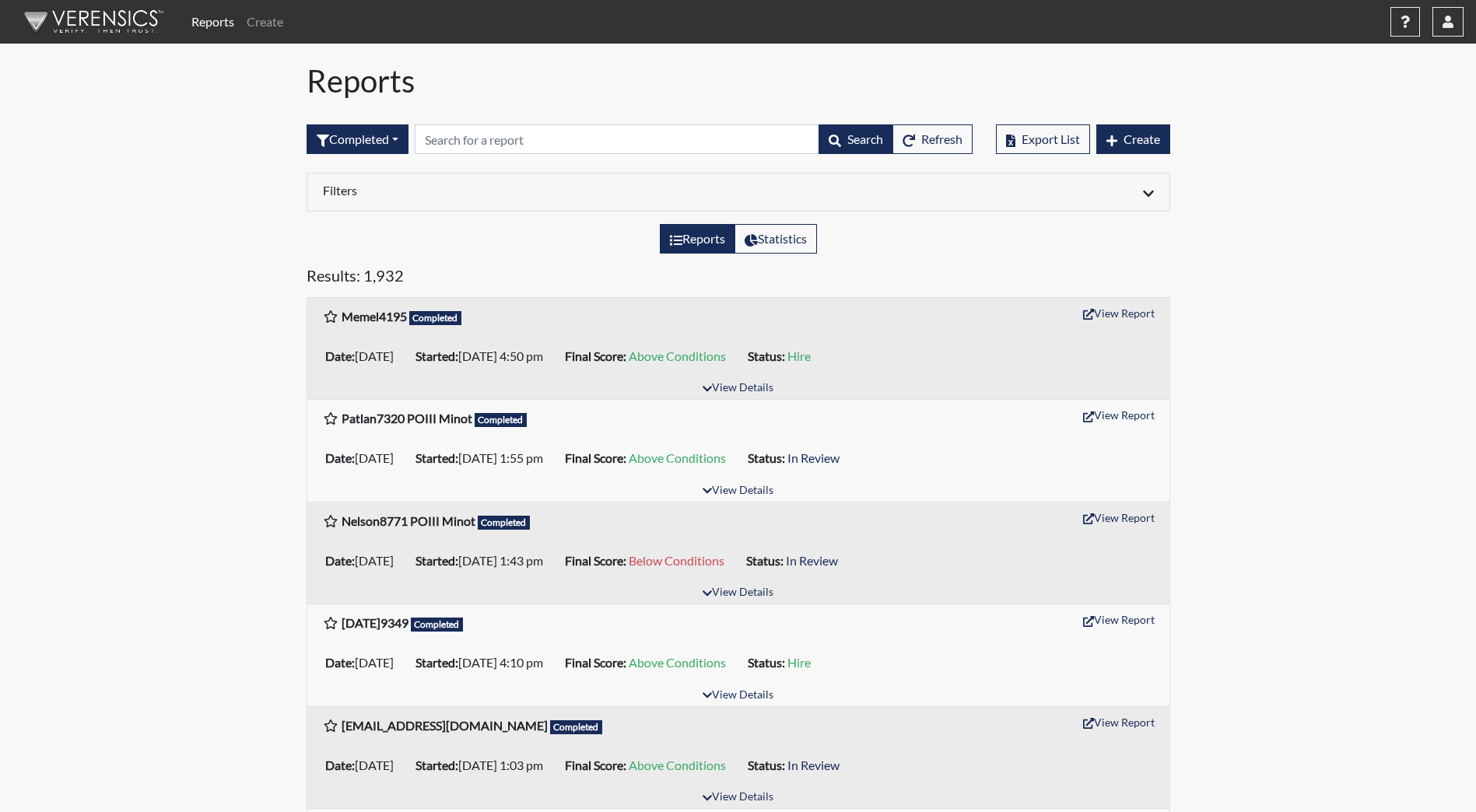
click at [84, 11] on img at bounding box center [91, 22] width 179 height 47
